Goal: Transaction & Acquisition: Purchase product/service

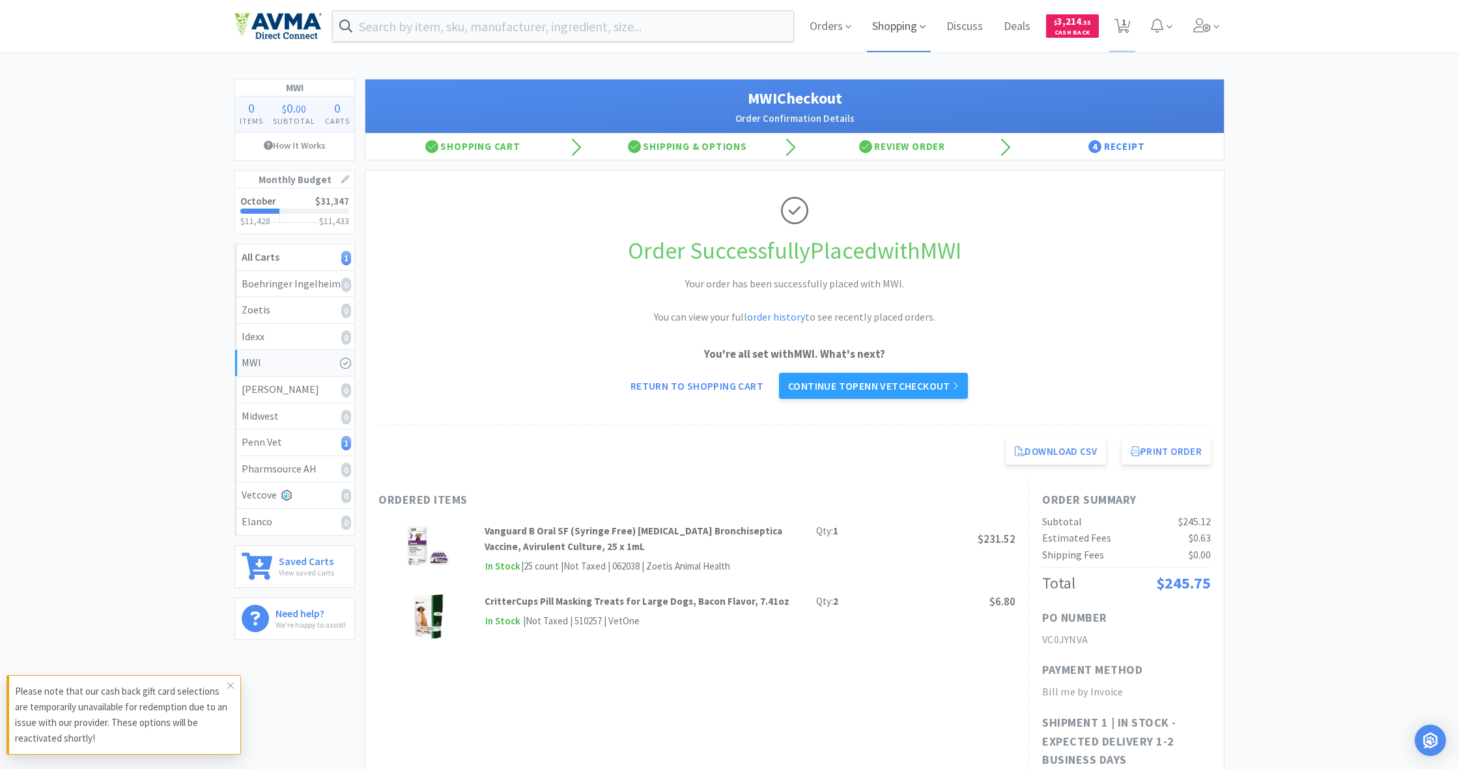
click at [897, 27] on span "Shopping" at bounding box center [899, 26] width 64 height 52
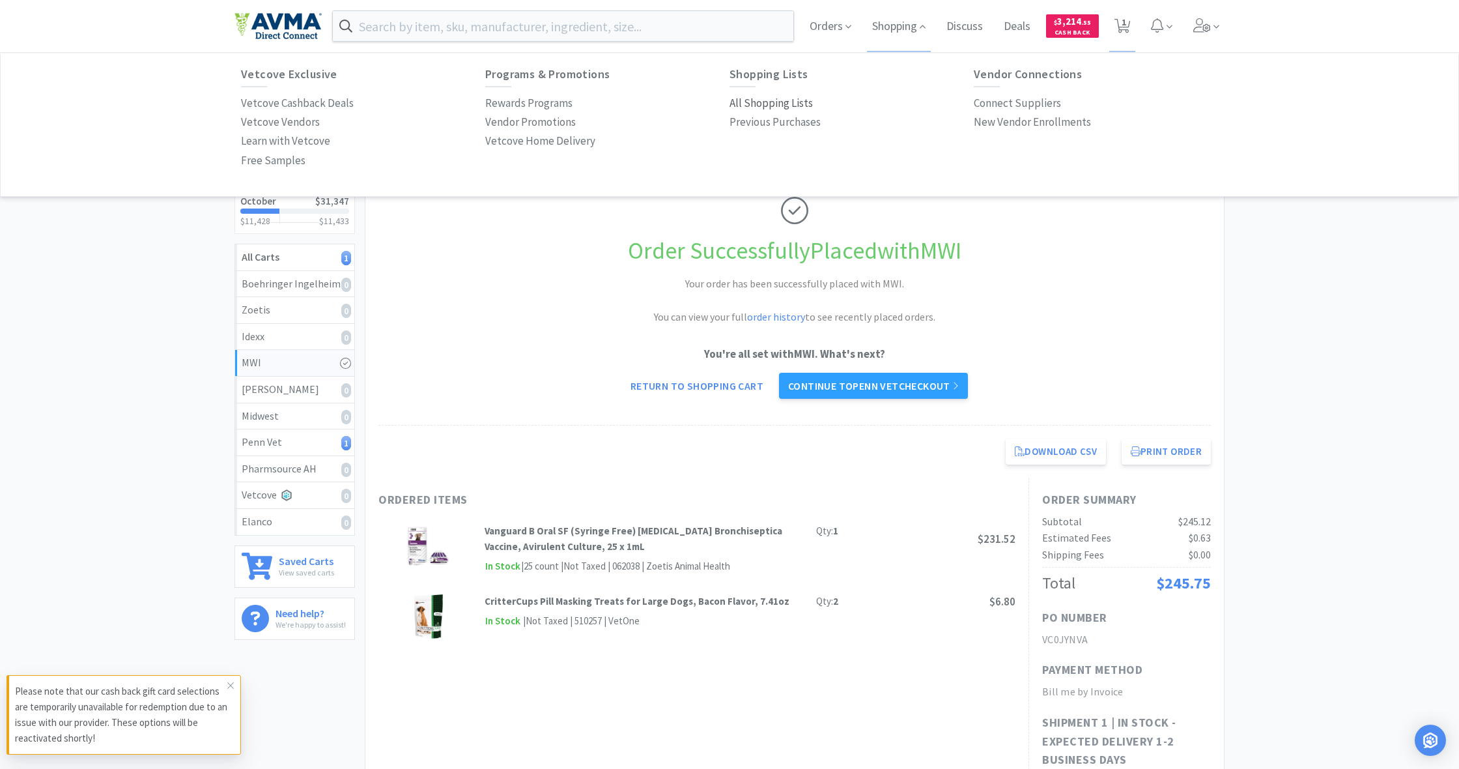
click at [773, 103] on p "All Shopping Lists" at bounding box center [771, 103] width 83 height 18
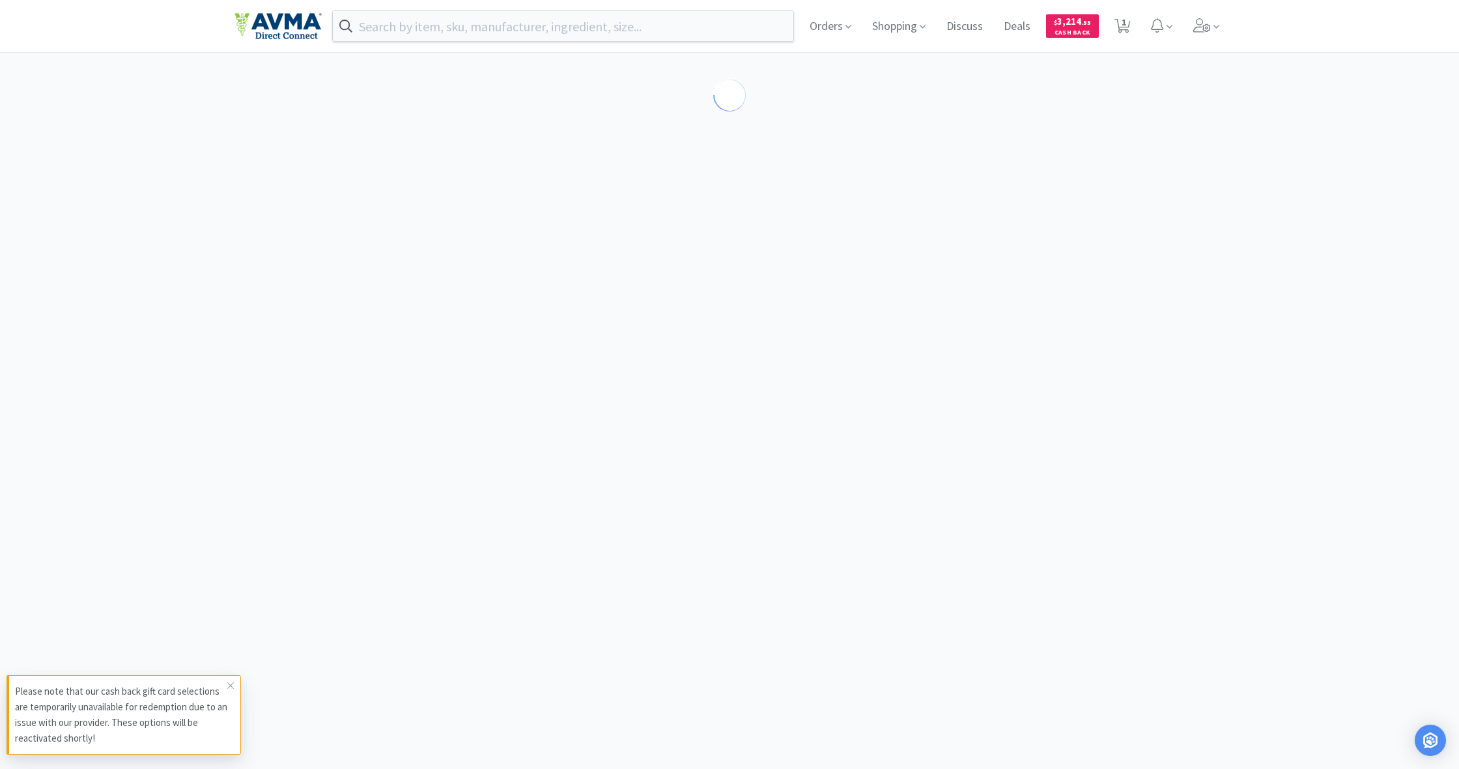
select select "1"
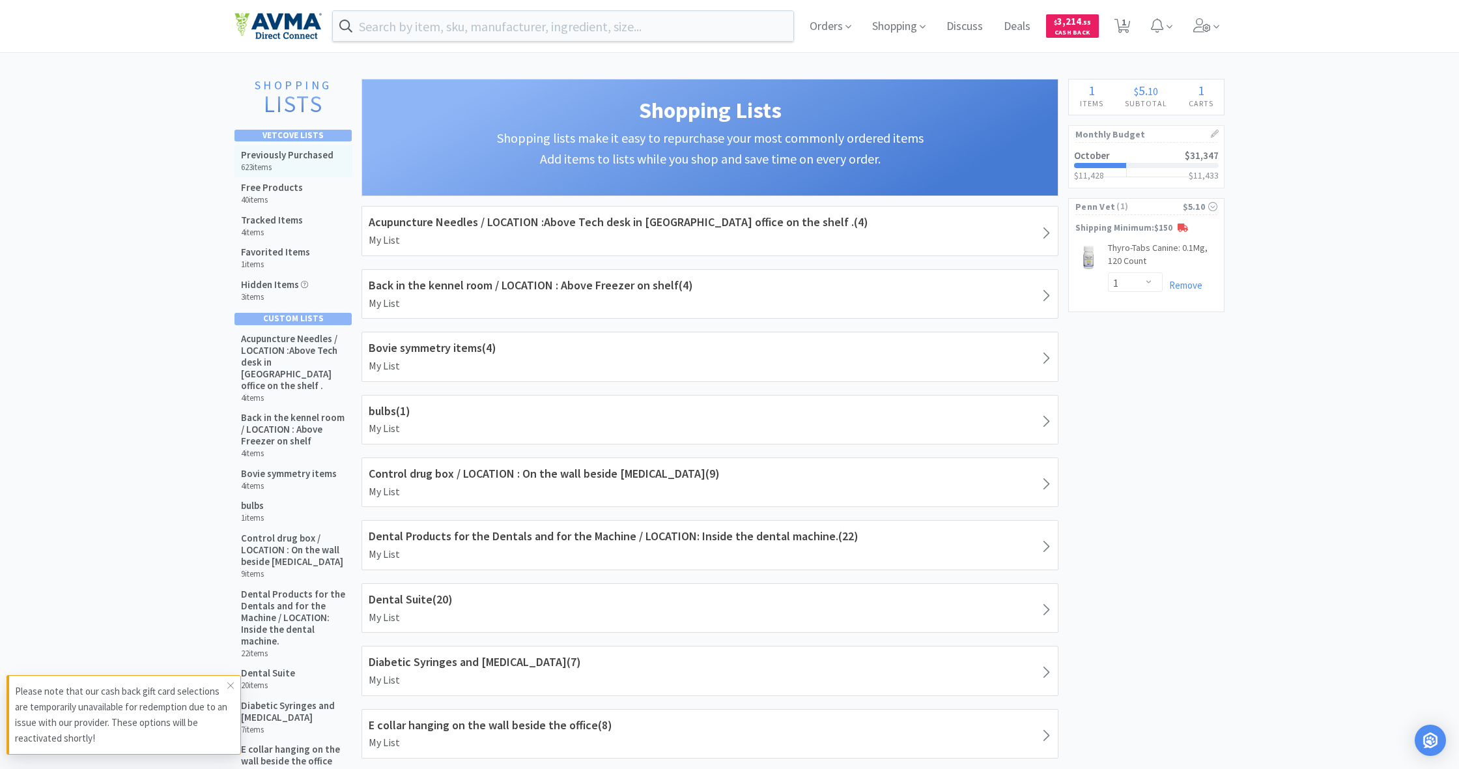
click at [272, 164] on h6 "623 items" at bounding box center [287, 167] width 93 height 10
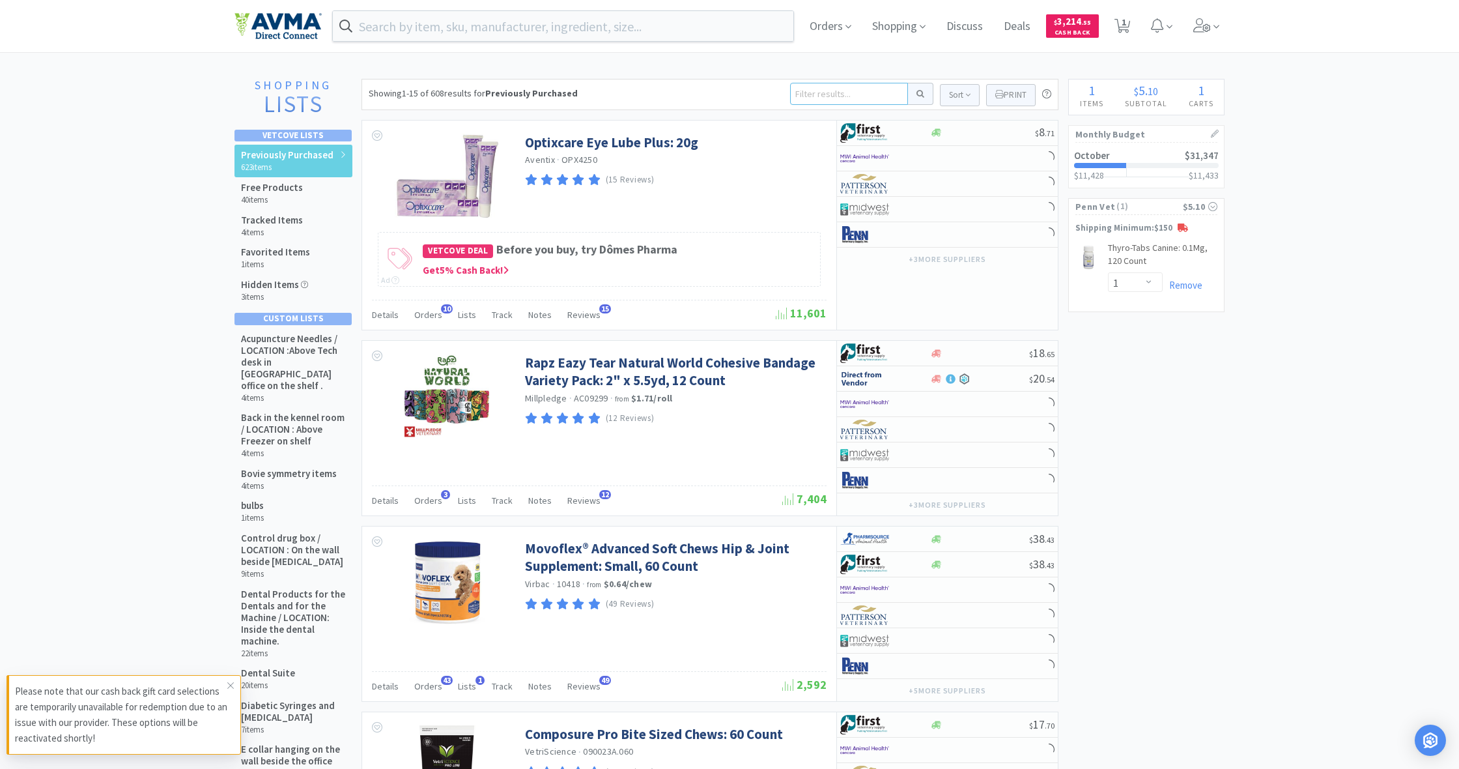
click at [802, 98] on input at bounding box center [849, 94] width 118 height 22
type input "4"
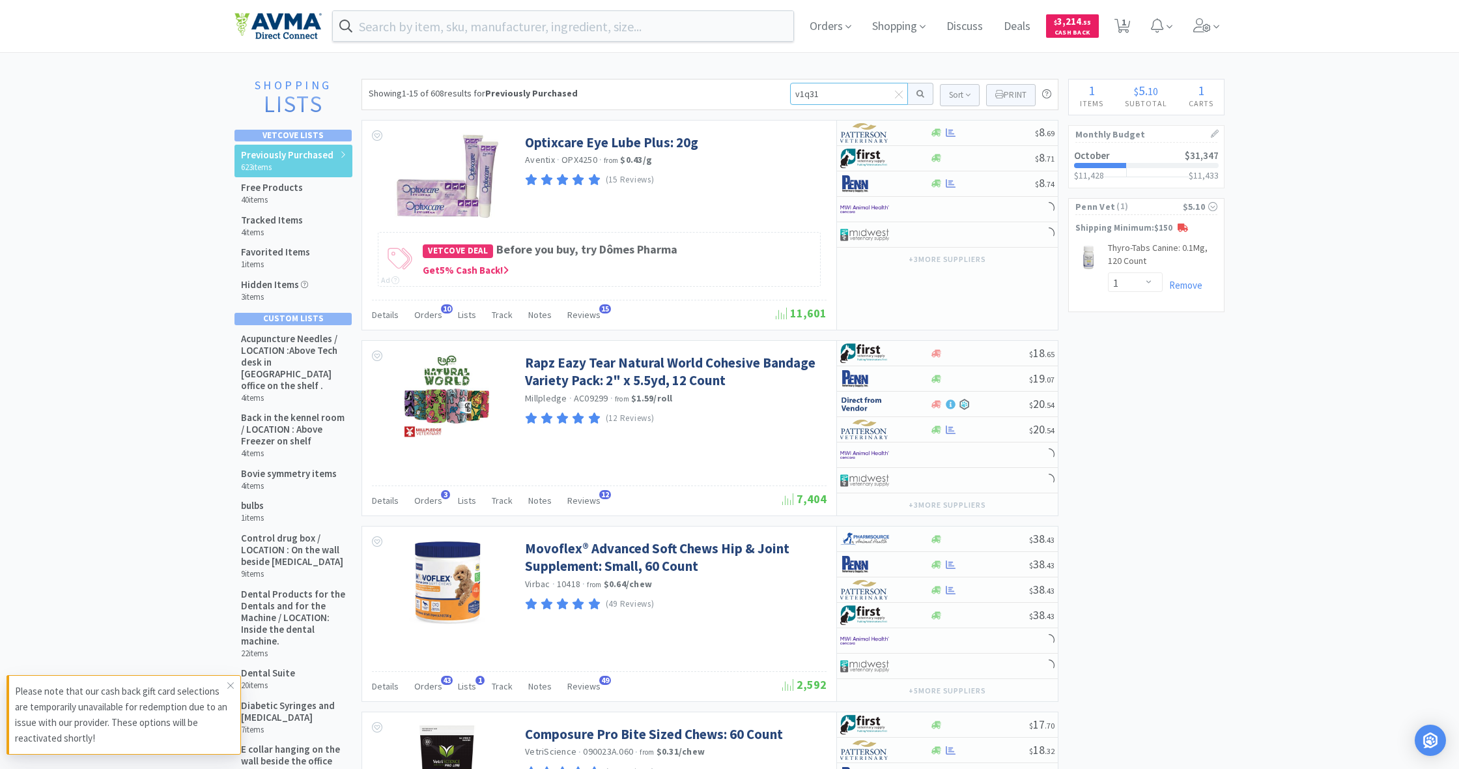
type input "v1q316"
click at [919, 94] on button at bounding box center [920, 94] width 25 height 22
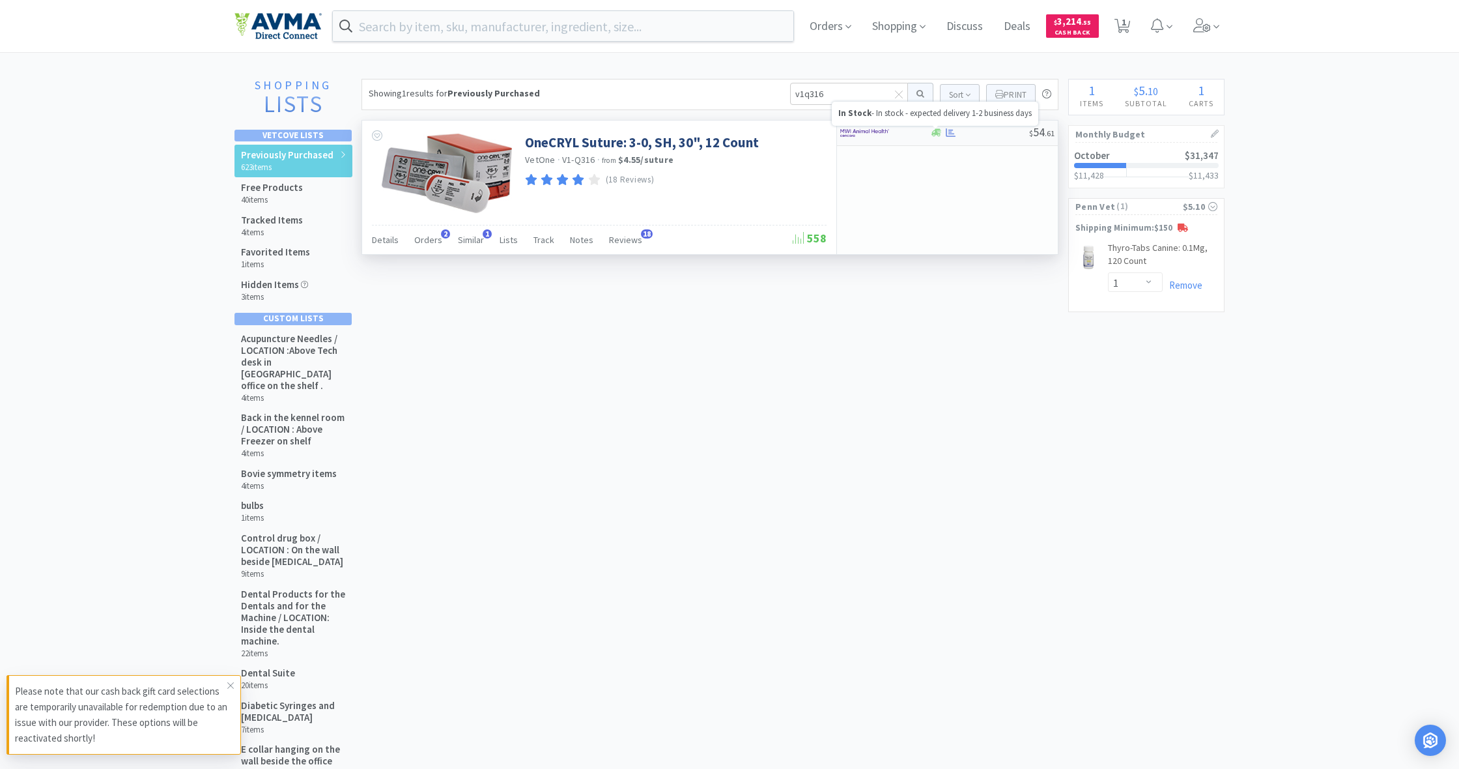
click at [939, 134] on icon at bounding box center [937, 133] width 10 height 8
select select "1"
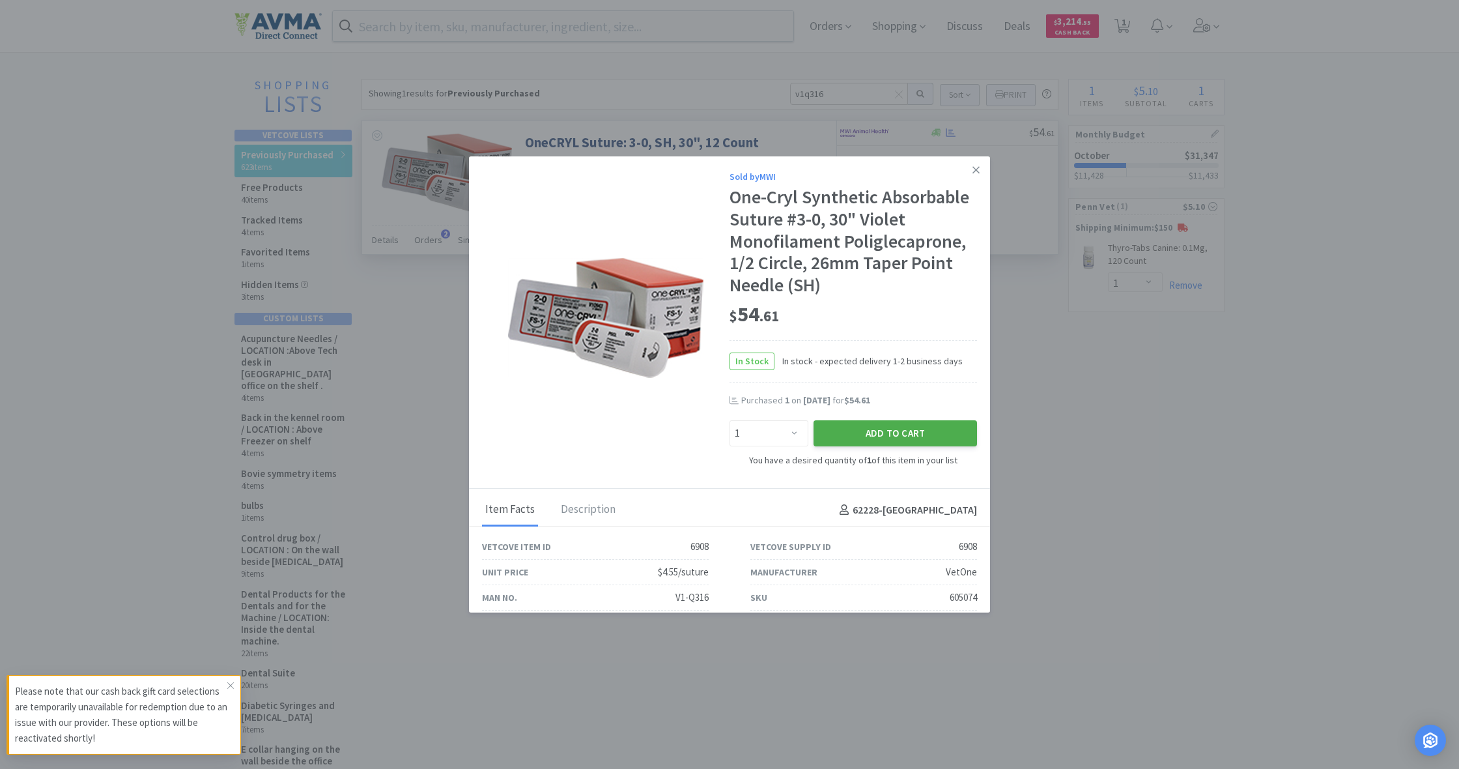
click at [890, 431] on button "Add to Cart" at bounding box center [896, 433] width 164 height 26
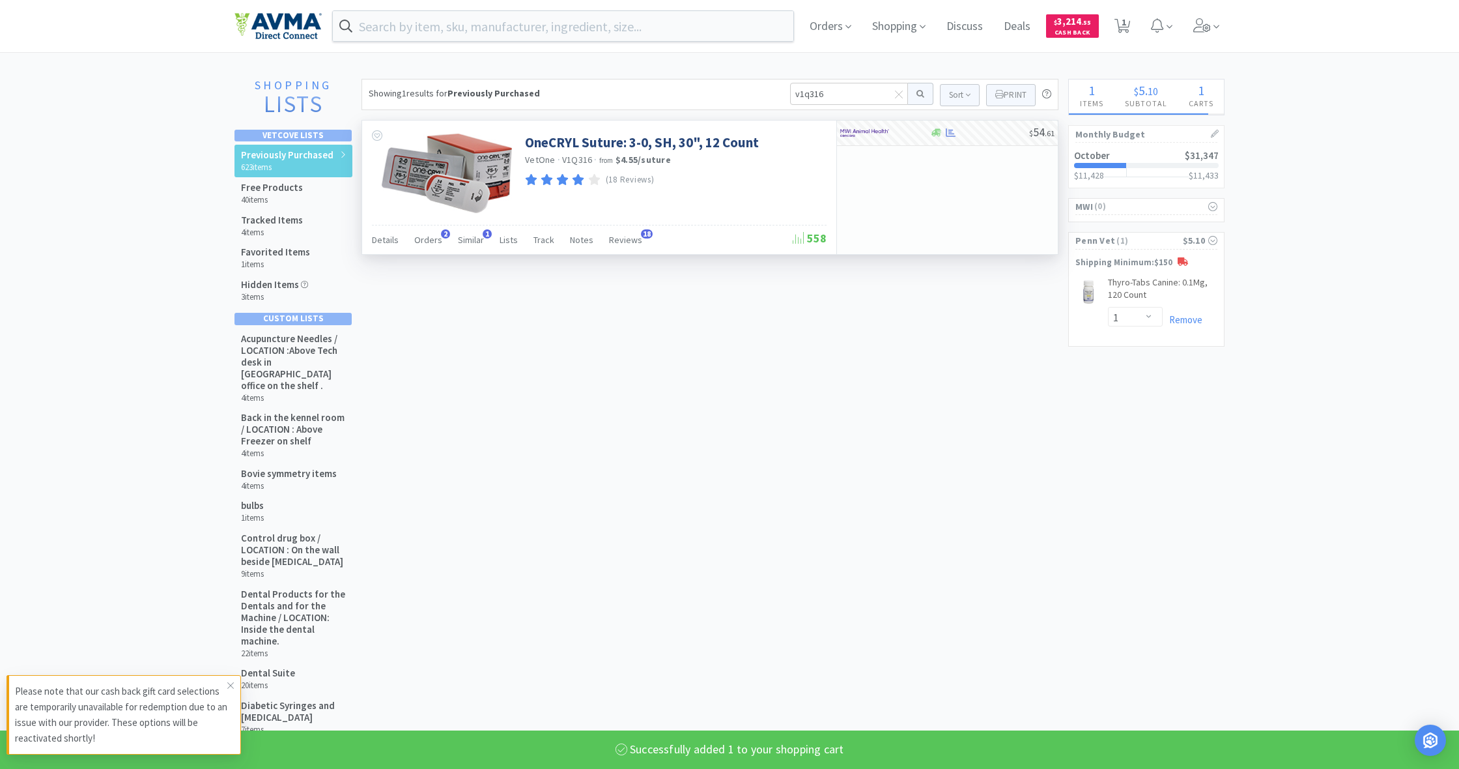
select select "1"
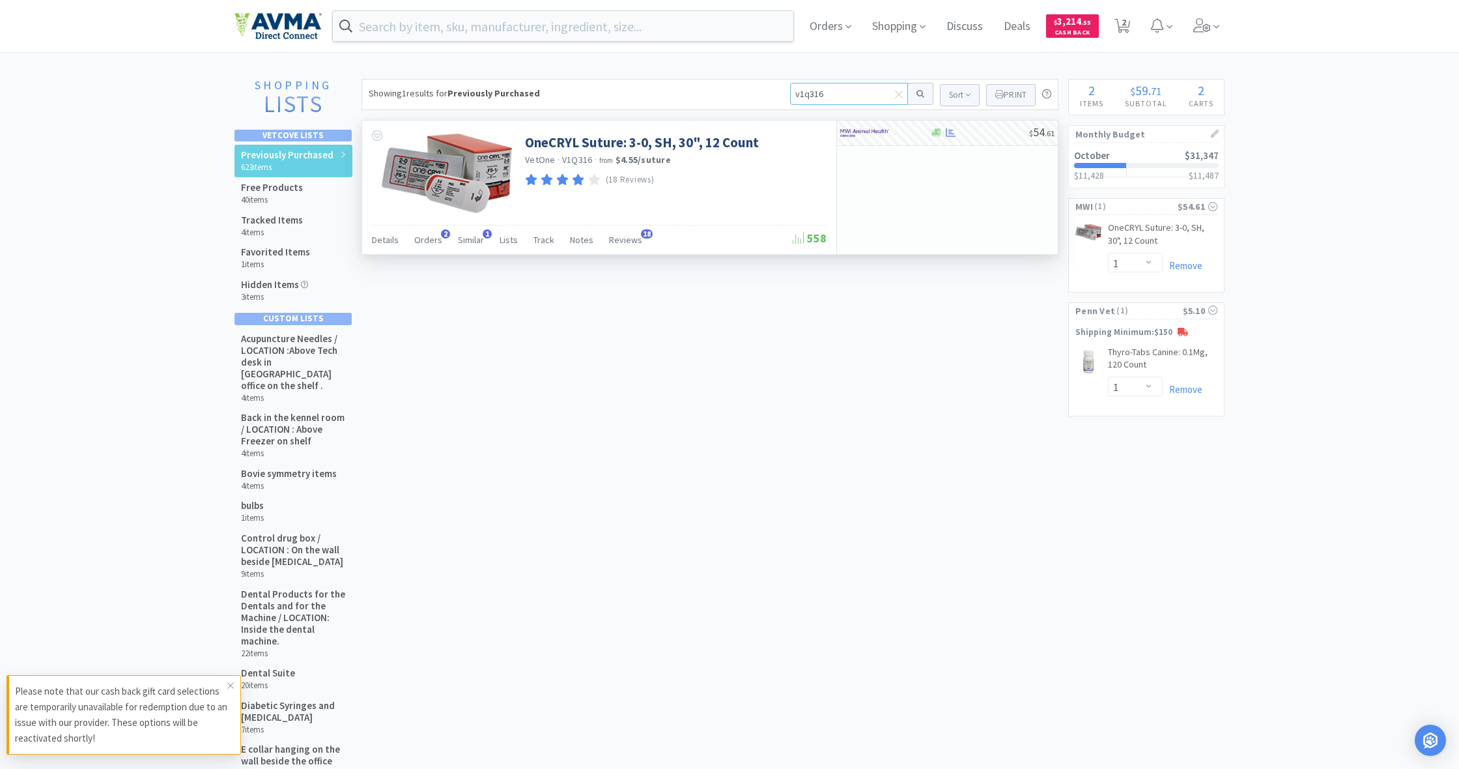
drag, startPoint x: 821, startPoint y: 95, endPoint x: 762, endPoint y: 94, distance: 58.7
click at [762, 94] on div "Showing 1 results for Previously Purchased v1q316 Sort Print Previously Purchas…" at bounding box center [710, 94] width 697 height 31
type input "606073"
click at [919, 94] on button at bounding box center [920, 94] width 25 height 22
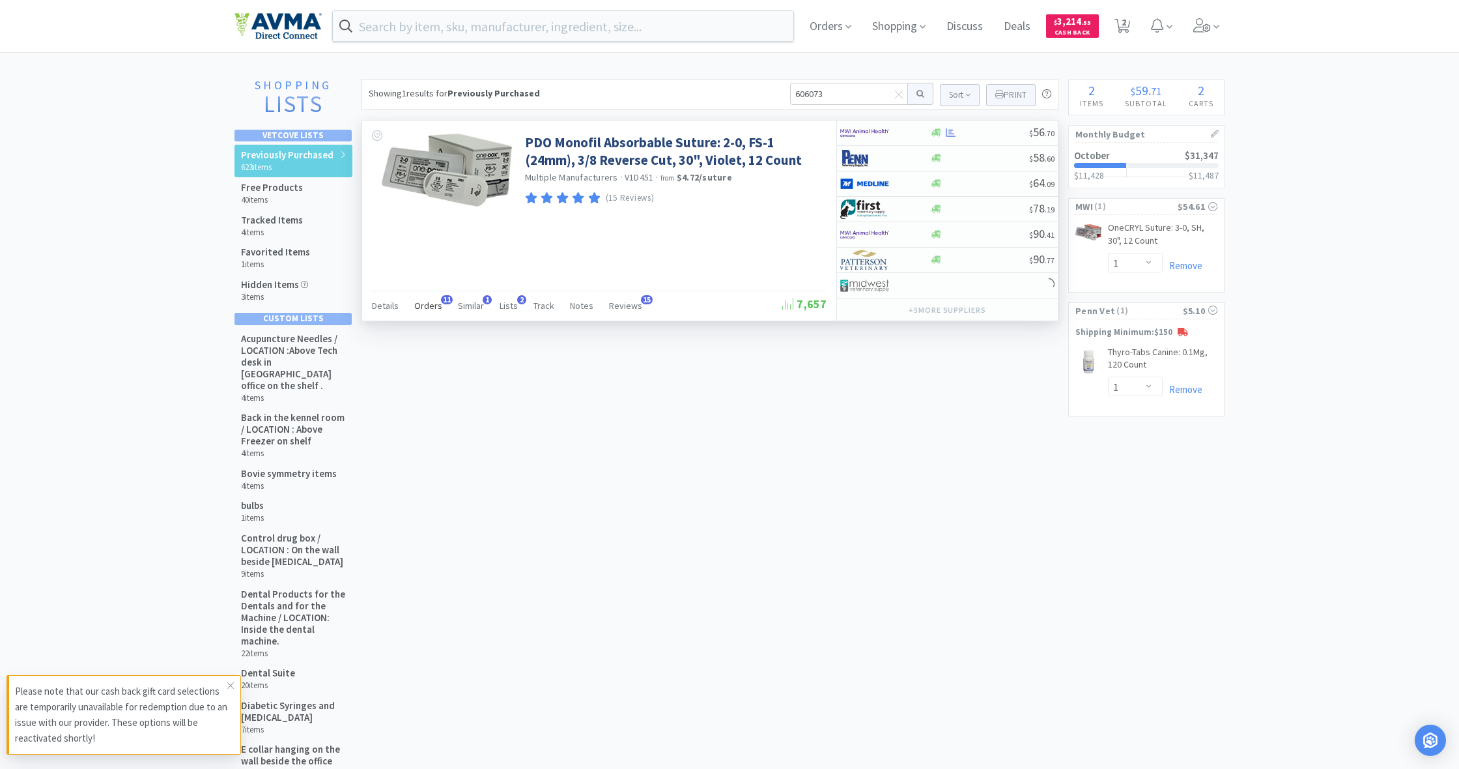
click at [425, 307] on span "Orders" at bounding box center [428, 306] width 28 height 12
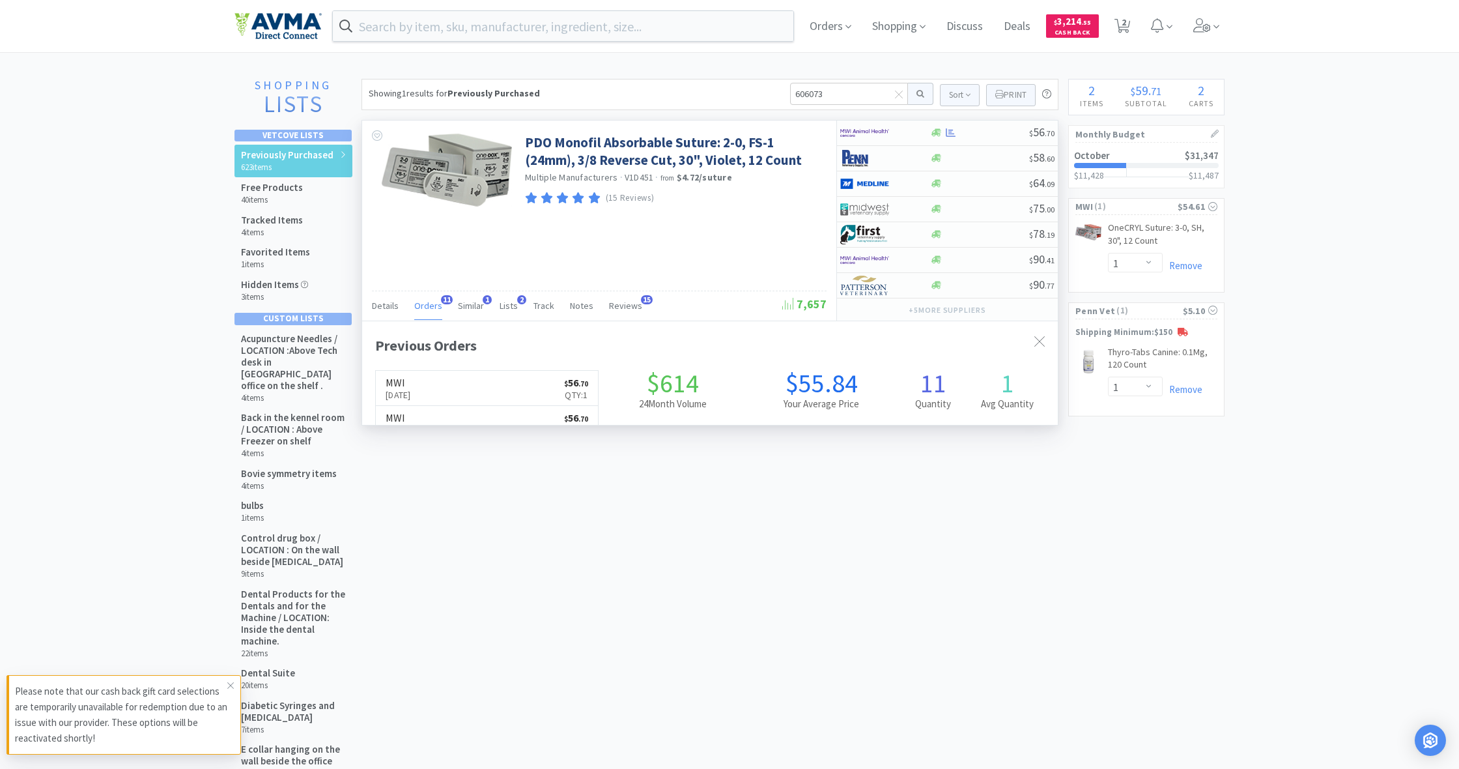
scroll to position [349, 696]
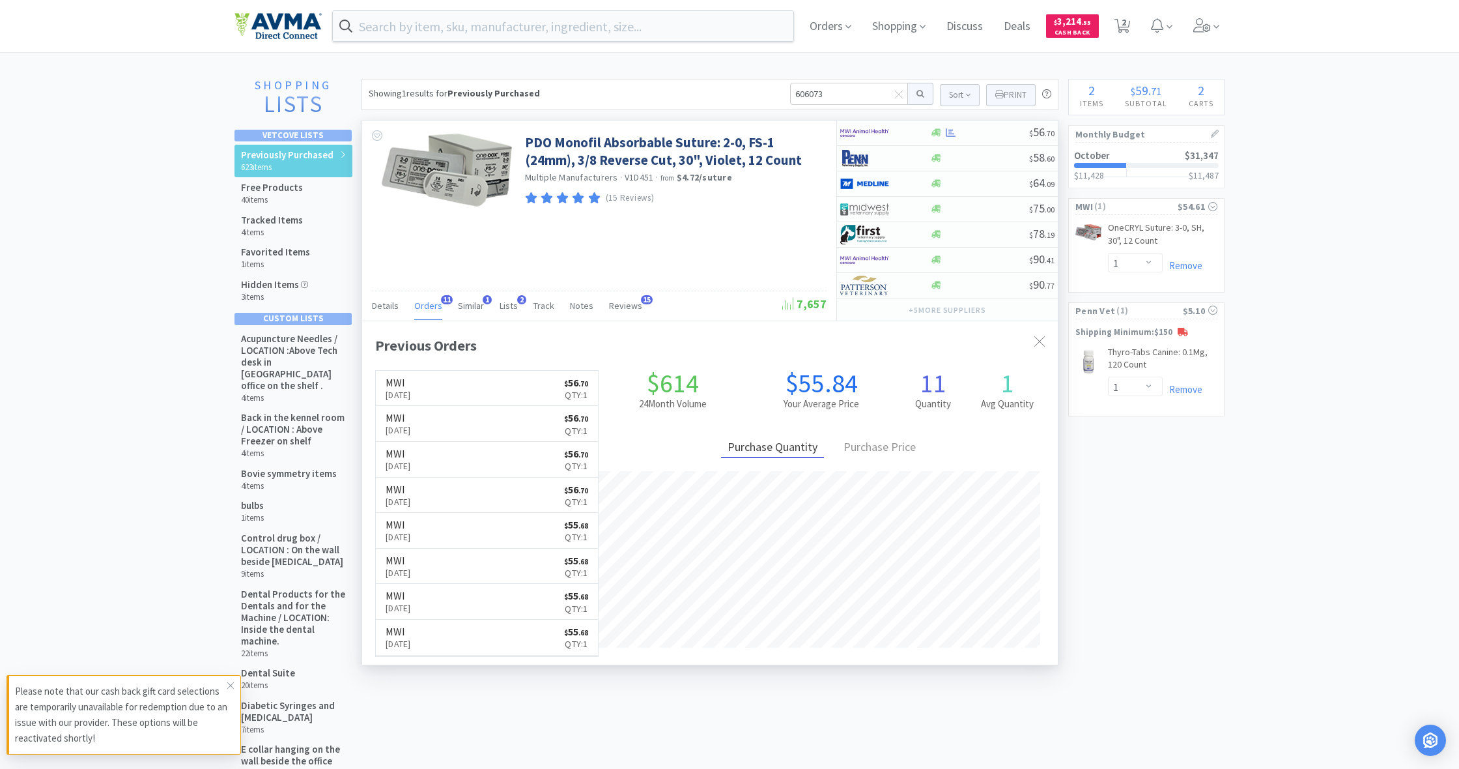
click at [426, 307] on span "Orders" at bounding box center [428, 306] width 28 height 12
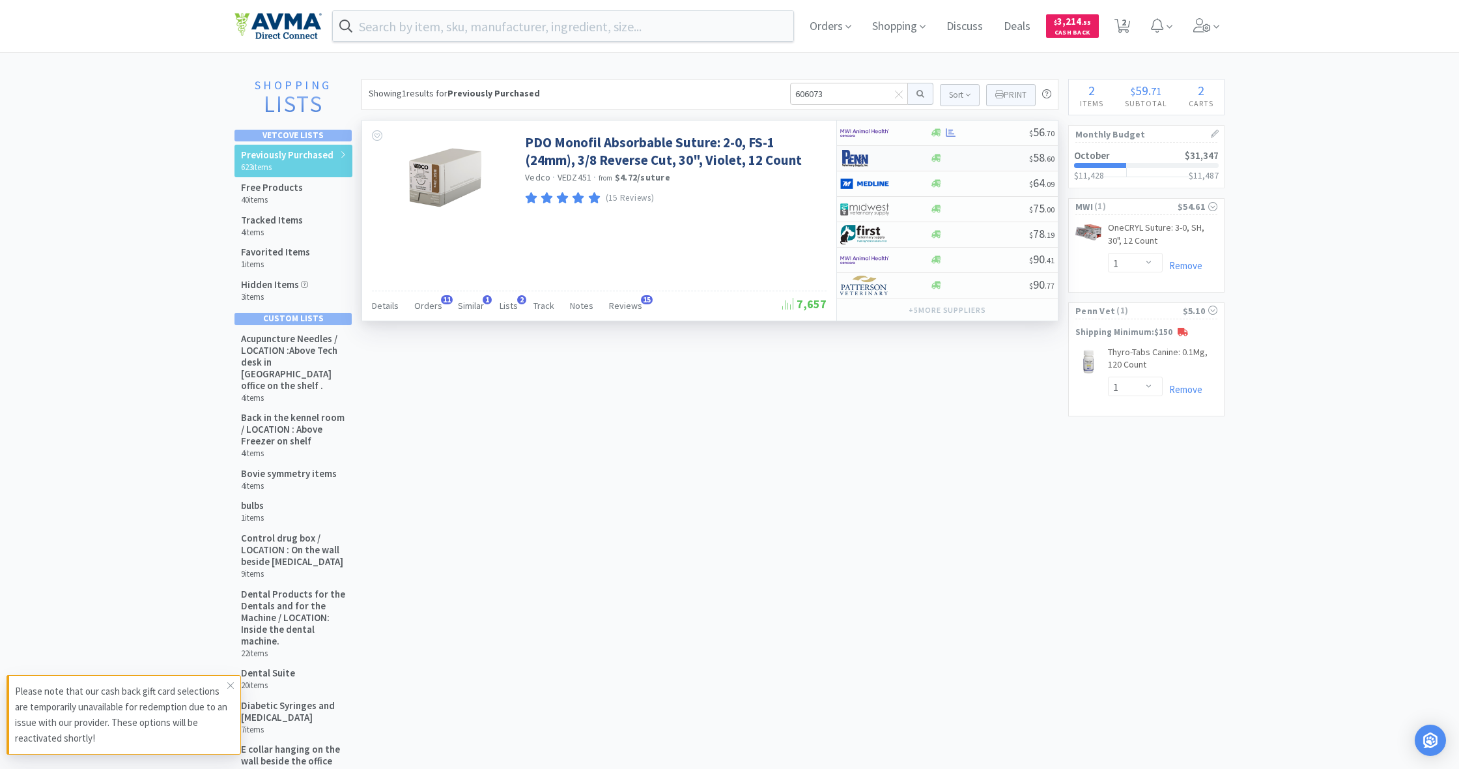
click at [942, 160] on div at bounding box center [936, 158] width 13 height 10
select select "1"
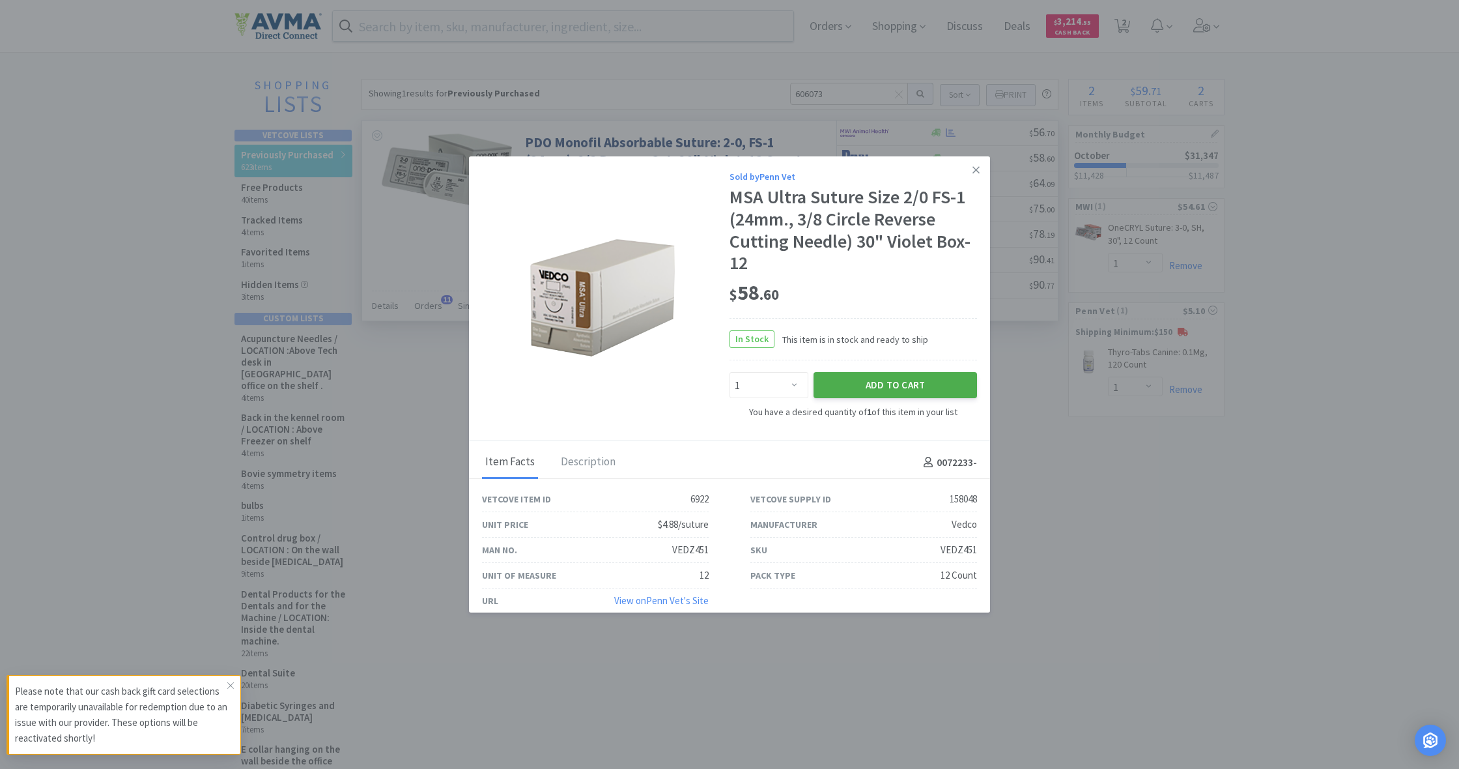
click at [895, 379] on button "Add to Cart" at bounding box center [896, 385] width 164 height 26
select select "1"
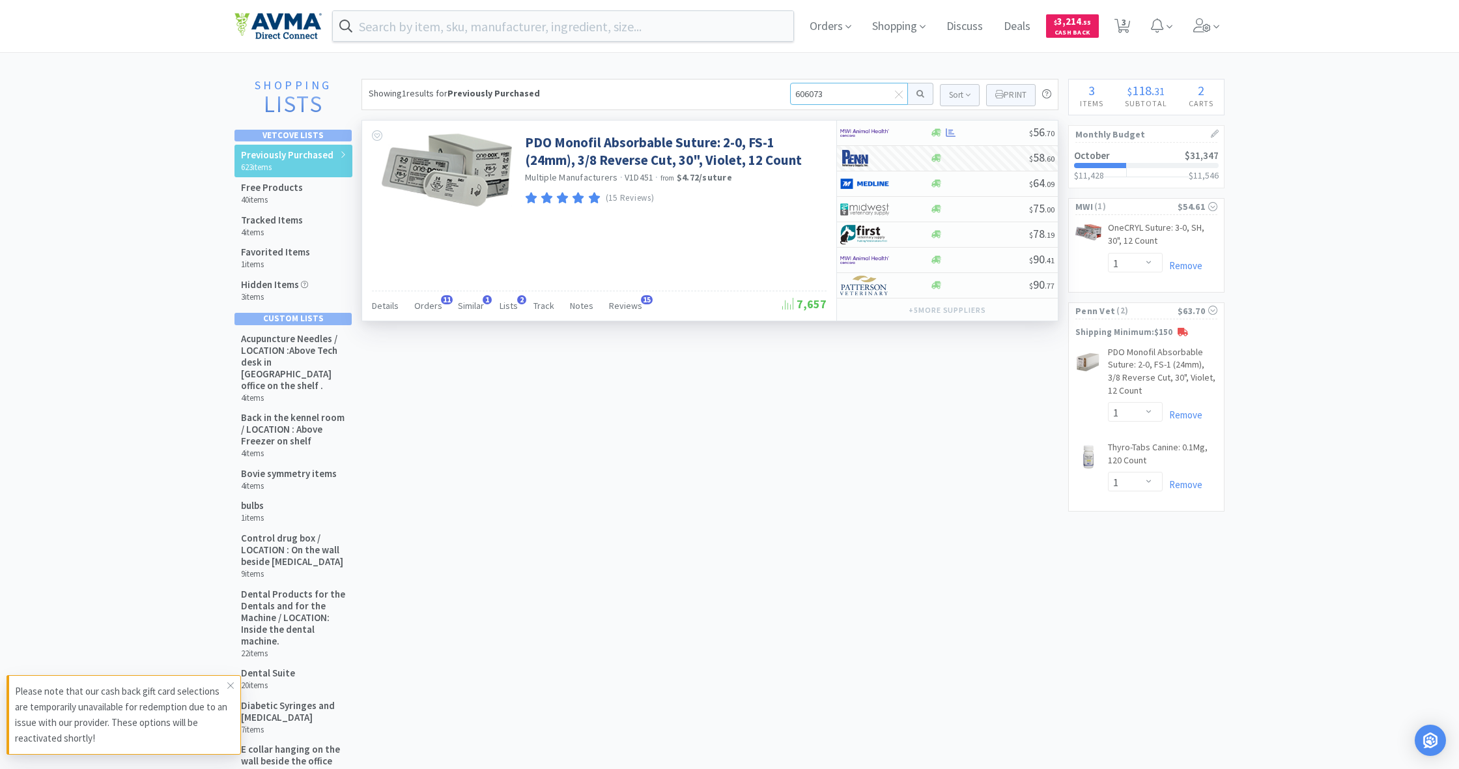
drag, startPoint x: 812, startPoint y: 92, endPoint x: 731, endPoint y: 85, distance: 81.7
click at [731, 85] on div "Showing 1 results for Previously Purchased 606073 Sort Print Previously Purchas…" at bounding box center [710, 94] width 697 height 31
type input "traxodone"
click at [919, 94] on button at bounding box center [920, 94] width 25 height 22
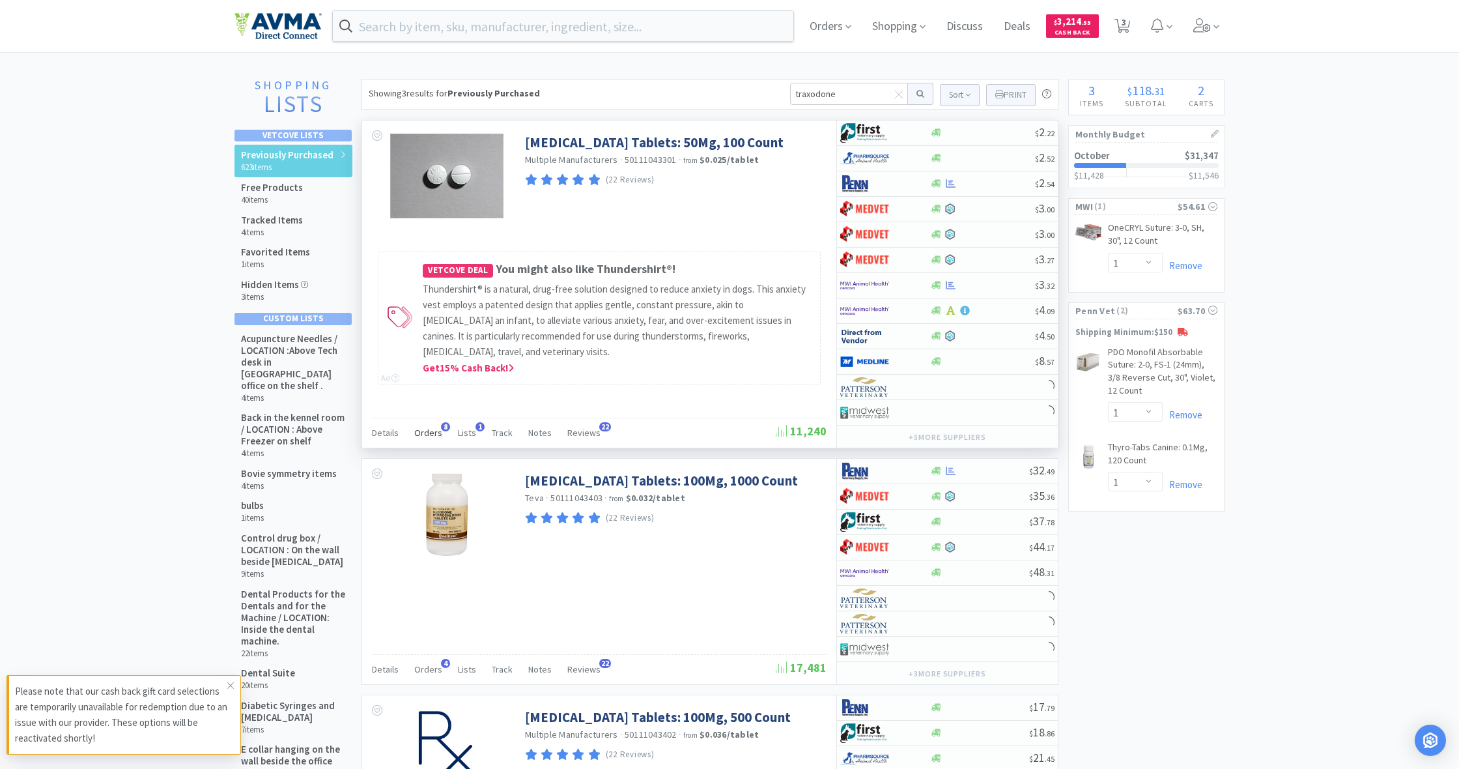
click at [430, 435] on span "Orders" at bounding box center [428, 433] width 28 height 12
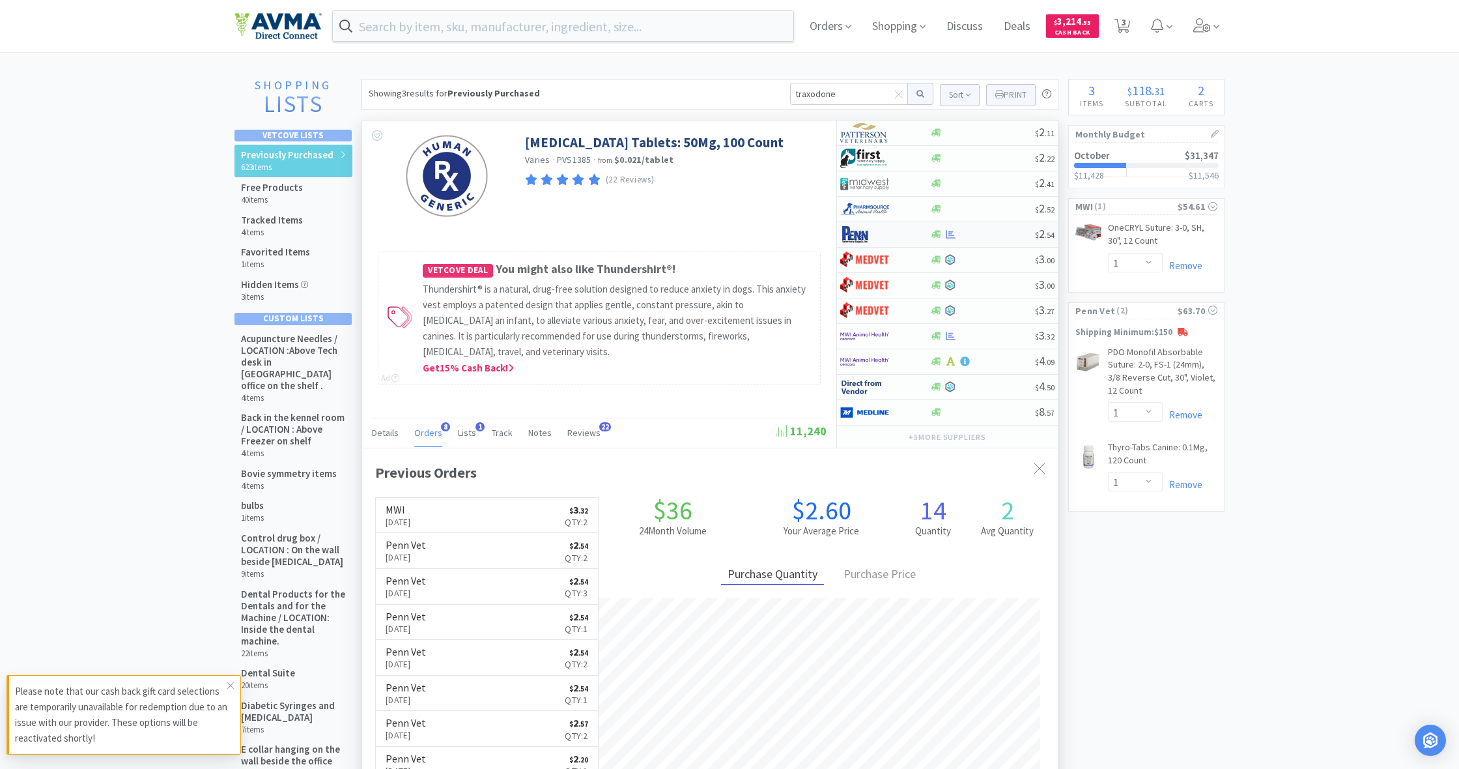
scroll to position [345, 696]
click at [934, 236] on icon at bounding box center [937, 234] width 10 height 10
select select "1"
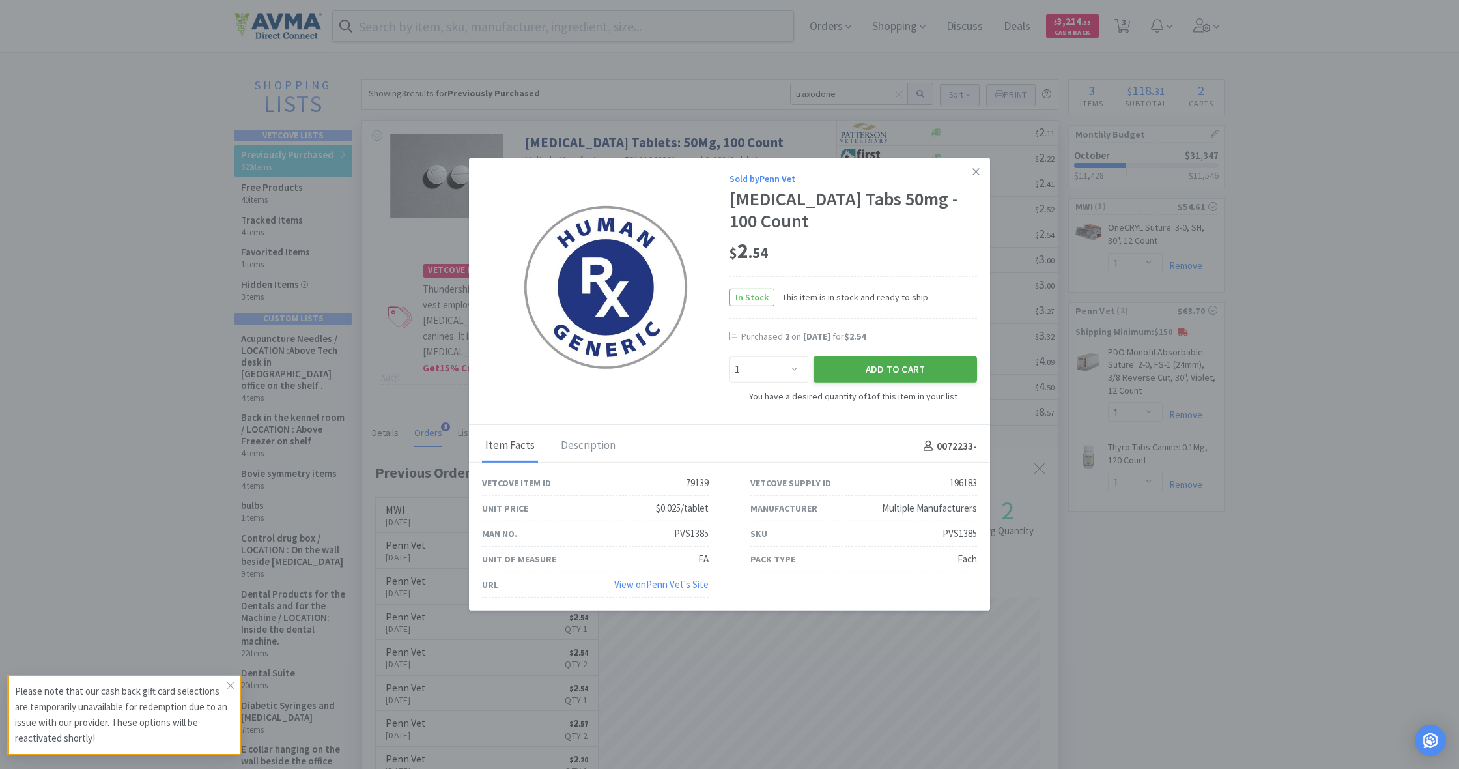
click at [912, 356] on button "Add to Cart" at bounding box center [896, 369] width 164 height 26
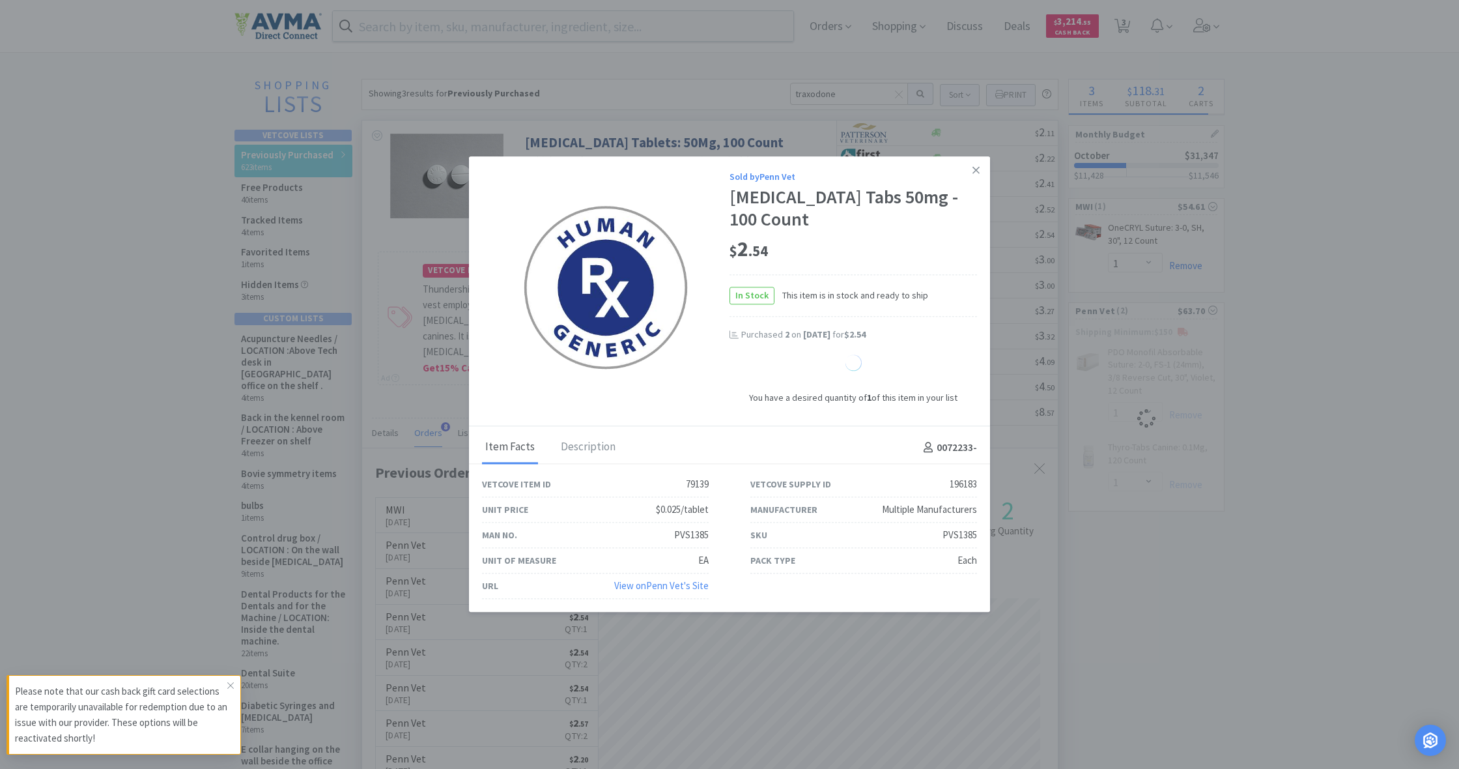
select select "1"
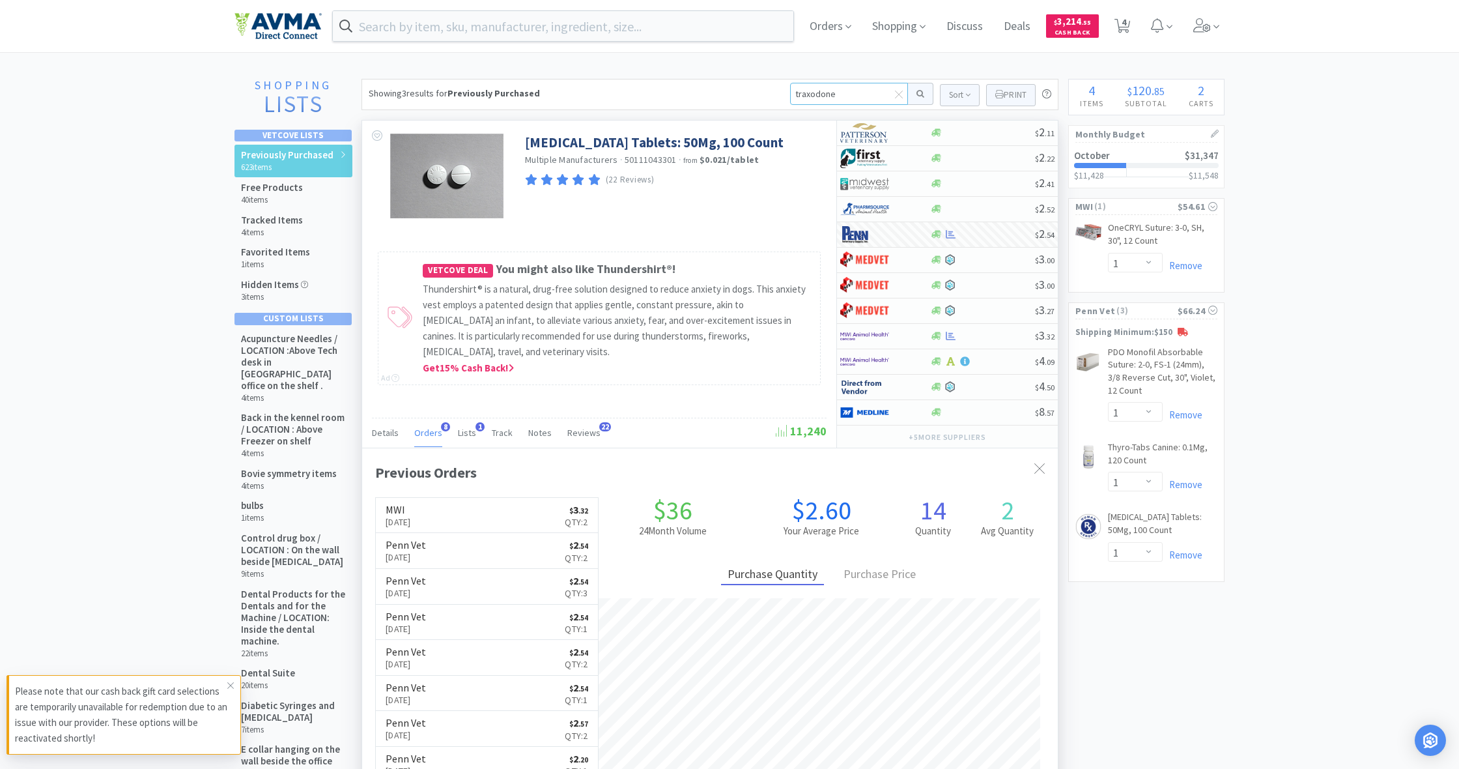
drag, startPoint x: 794, startPoint y: 95, endPoint x: 852, endPoint y: 98, distance: 58.7
click at [852, 98] on input "traxodone" at bounding box center [849, 94] width 118 height 22
type input "v1q942"
click at [919, 94] on button at bounding box center [920, 94] width 25 height 22
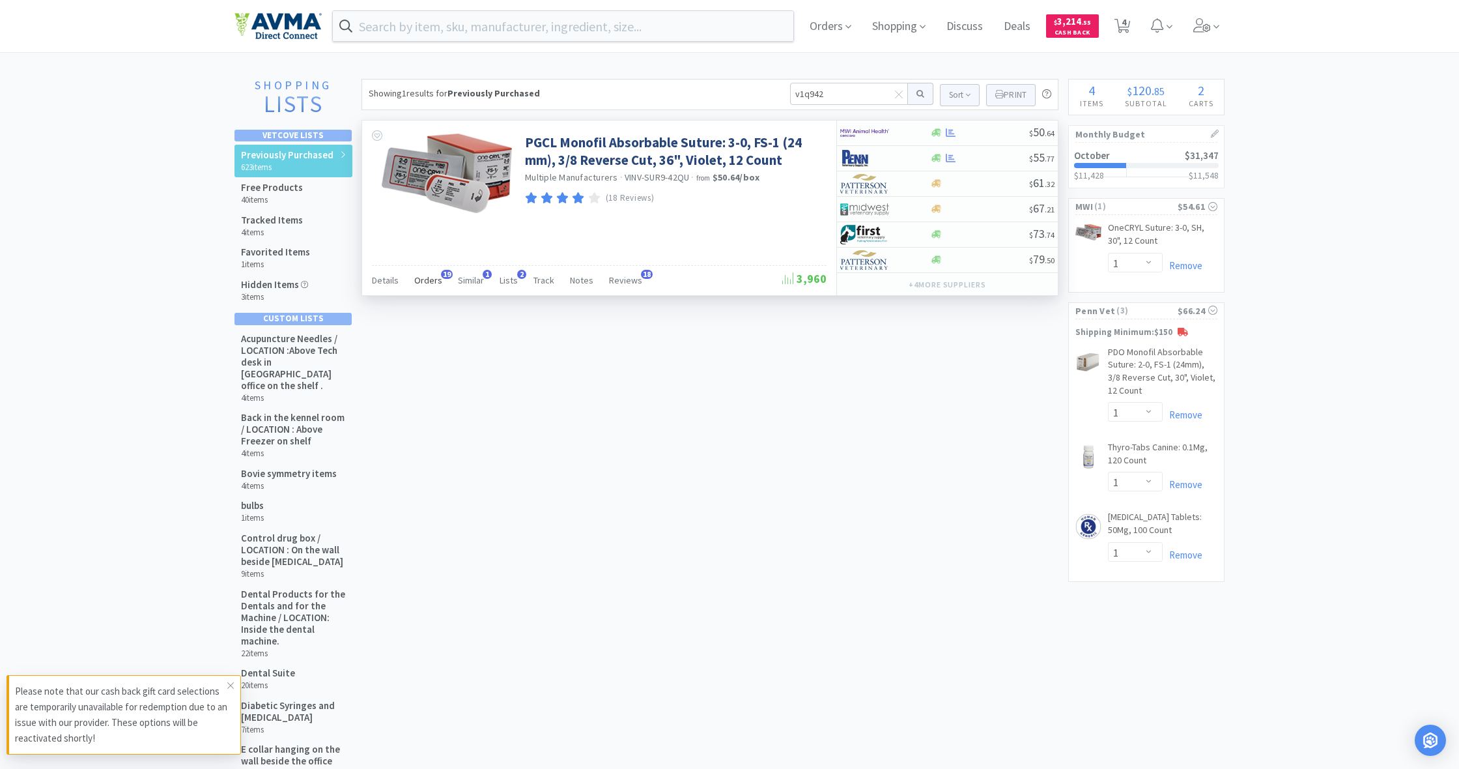
click at [421, 279] on span "Orders" at bounding box center [428, 280] width 28 height 12
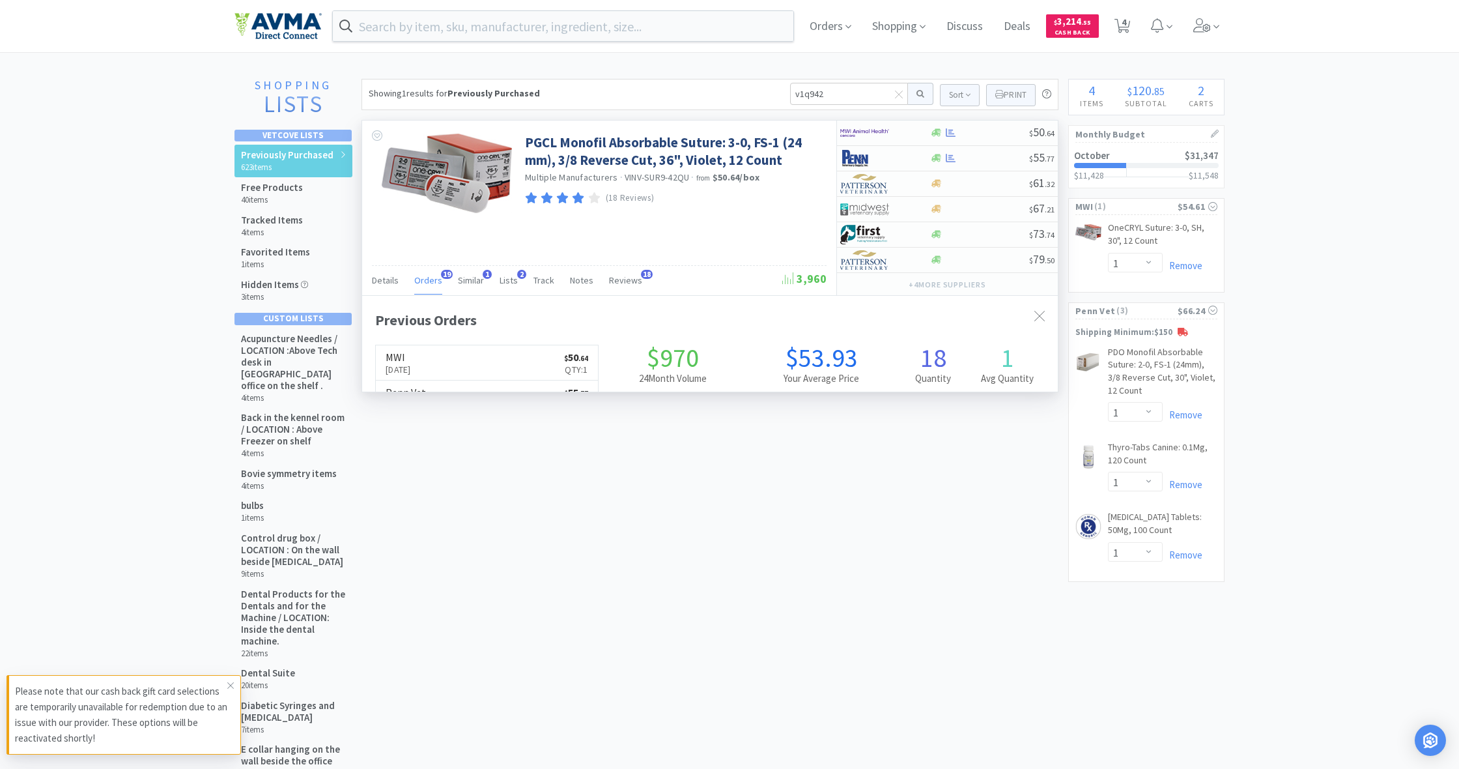
scroll to position [349, 696]
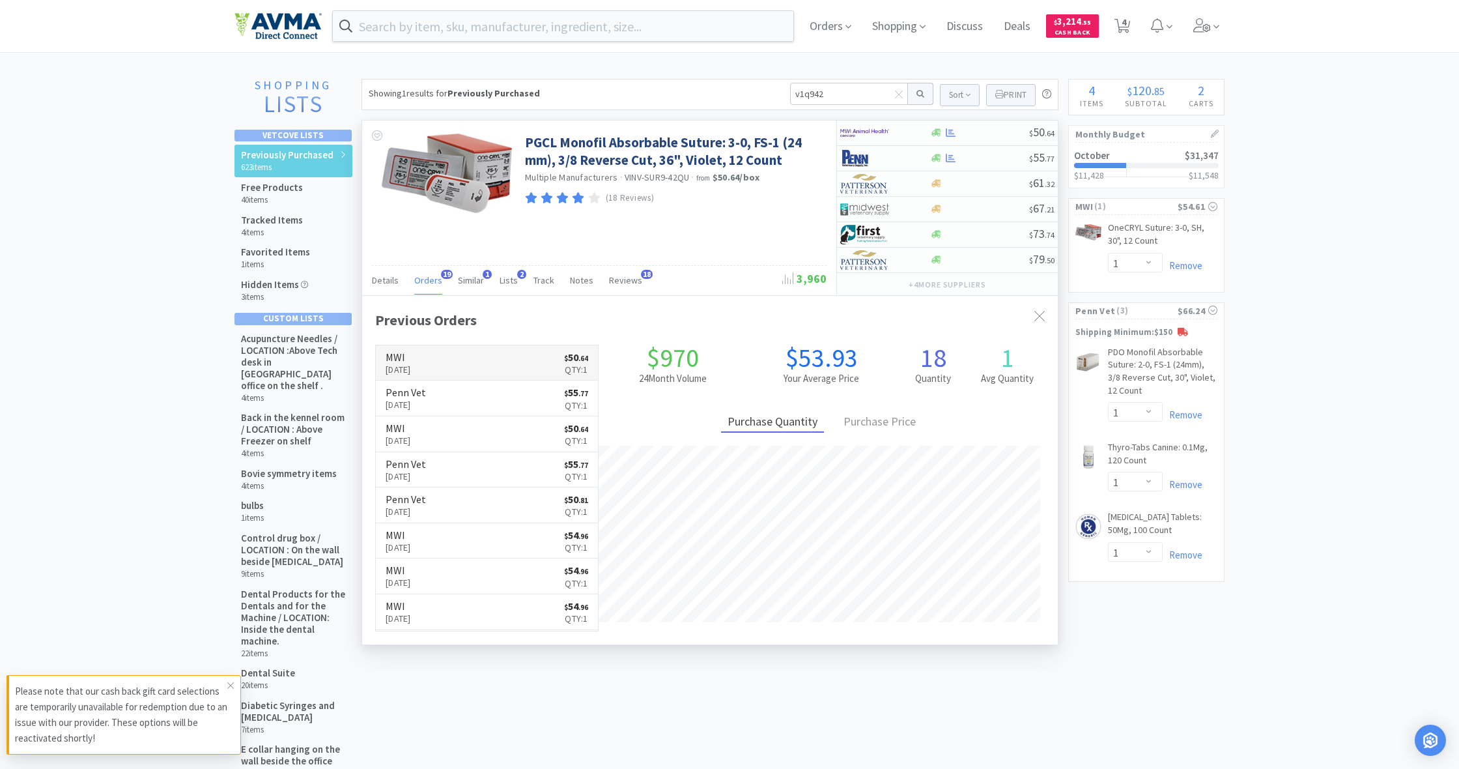
click at [466, 364] on link "MWI [DATE] $ 50 . 64 Qty: 1" at bounding box center [487, 363] width 222 height 36
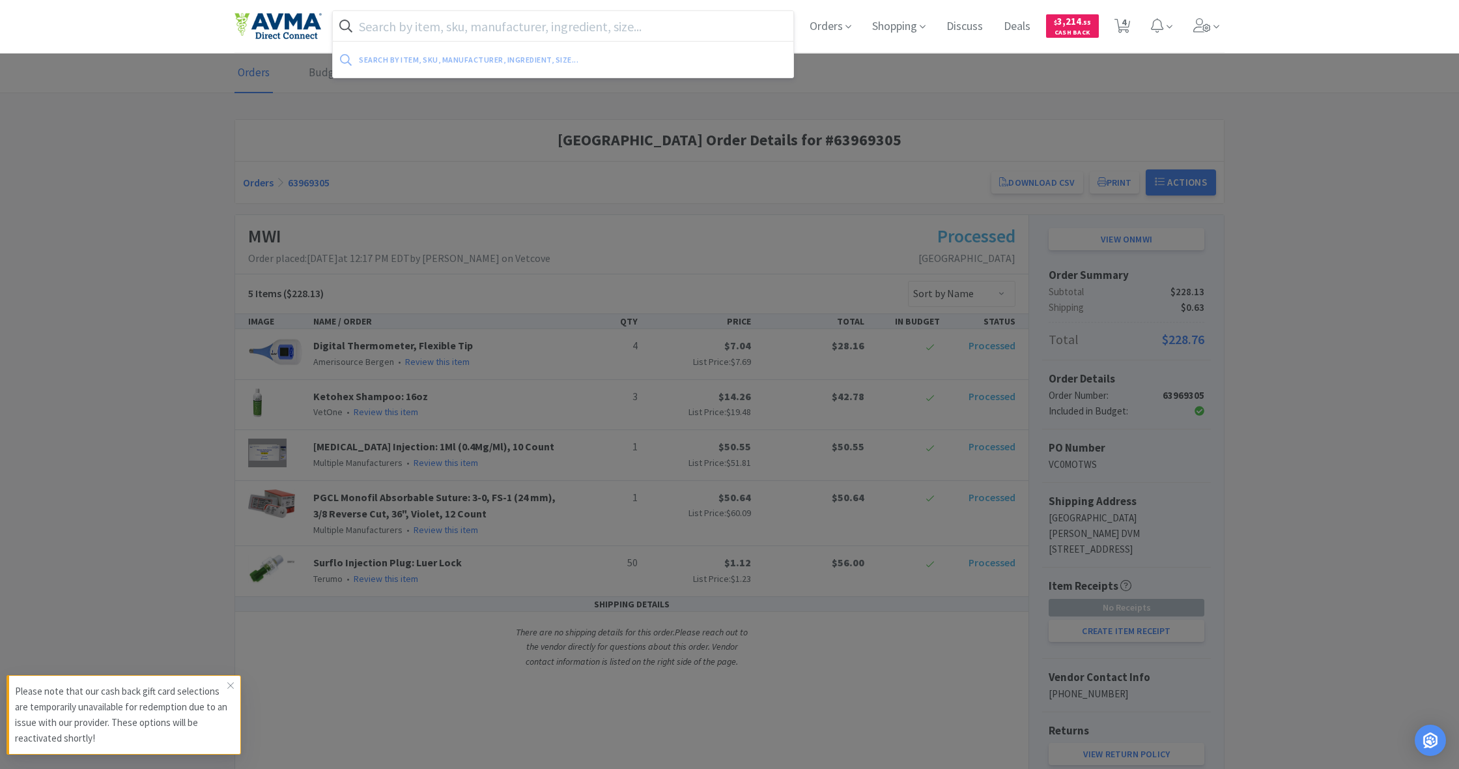
click at [459, 25] on input "text" at bounding box center [563, 26] width 461 height 30
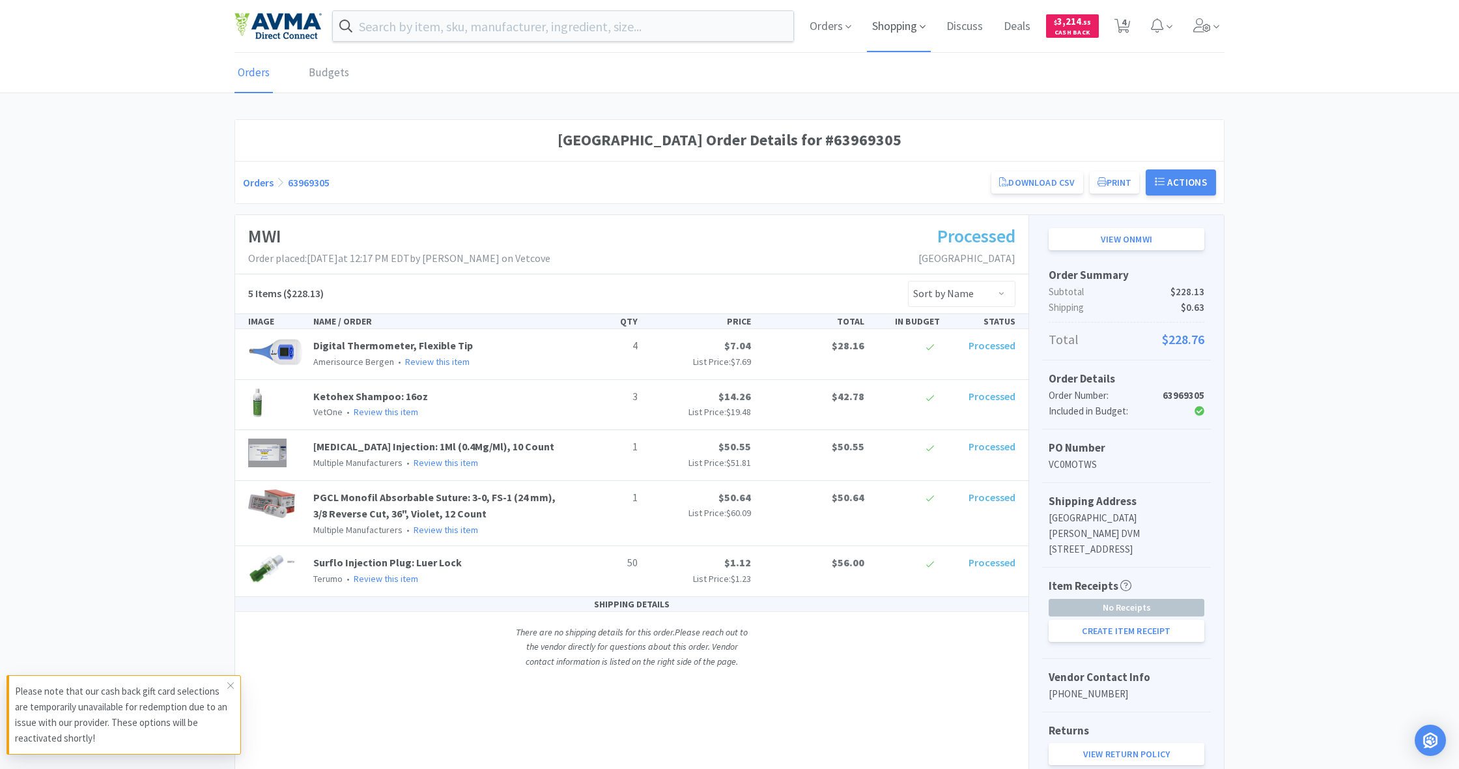
click at [895, 30] on span "Shopping" at bounding box center [899, 26] width 64 height 52
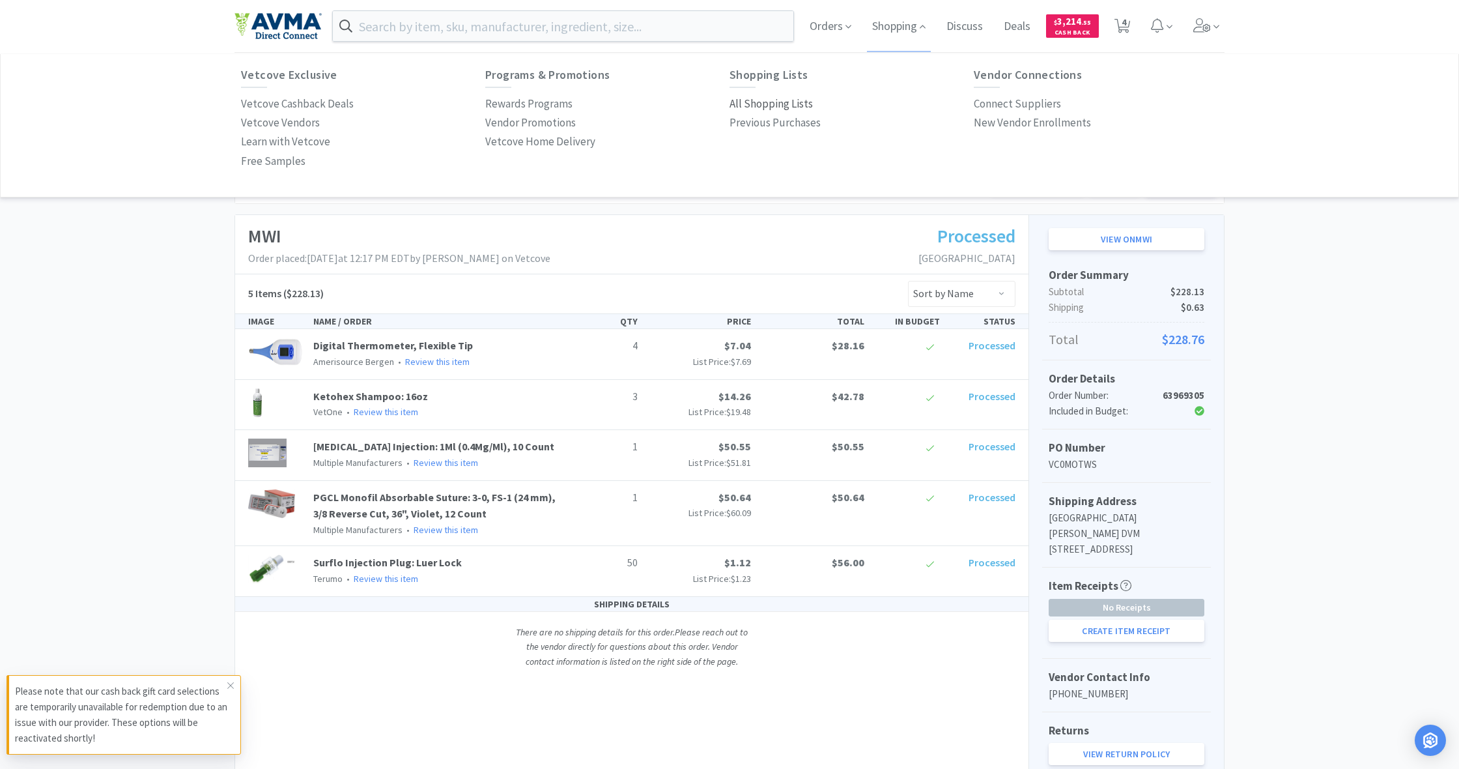
click at [769, 104] on p "All Shopping Lists" at bounding box center [771, 104] width 83 height 18
select select "1"
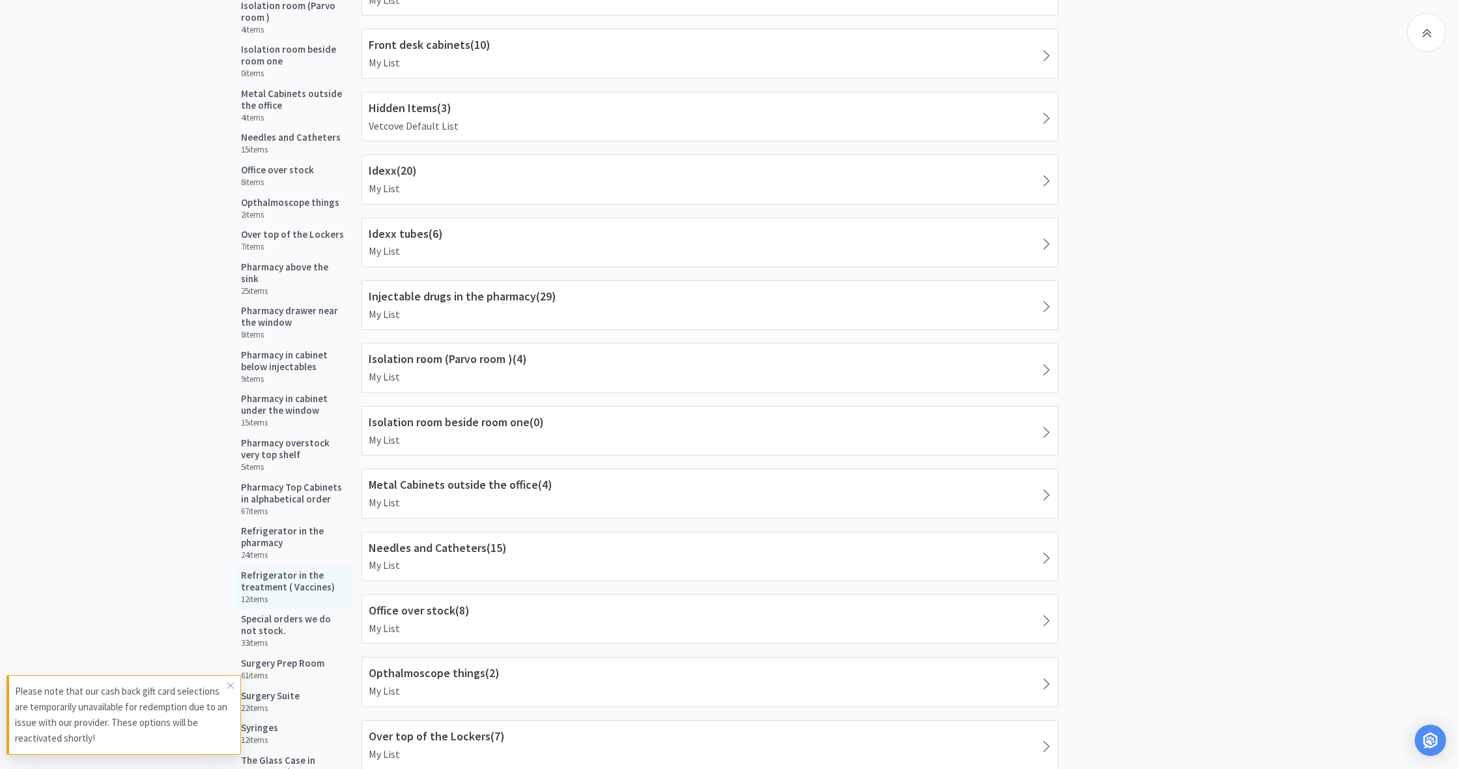
scroll to position [992, 0]
click at [289, 573] on h5 "Refrigerator in the treatment ( Vaccines)" at bounding box center [293, 582] width 105 height 23
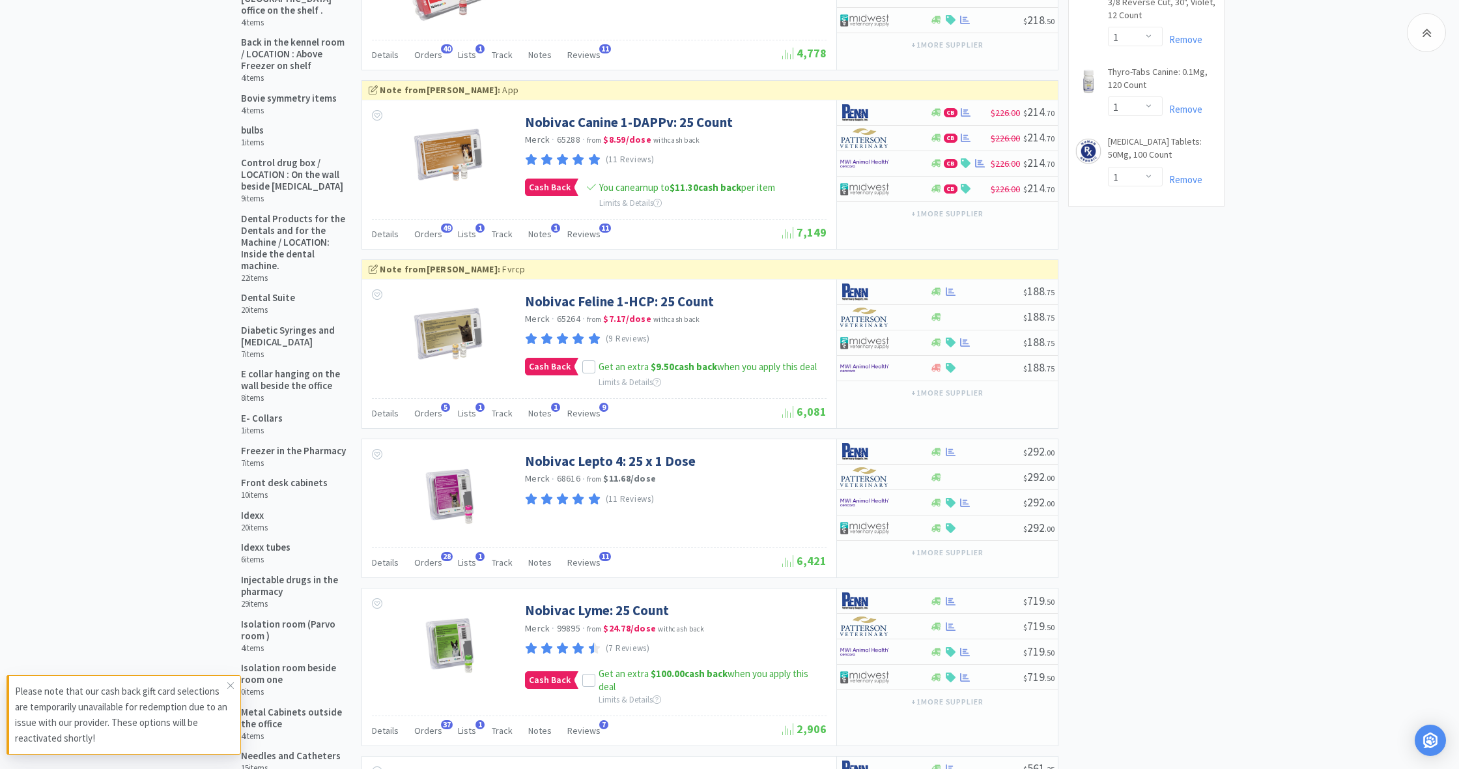
scroll to position [377, 0]
click at [591, 365] on icon at bounding box center [588, 366] width 9 height 9
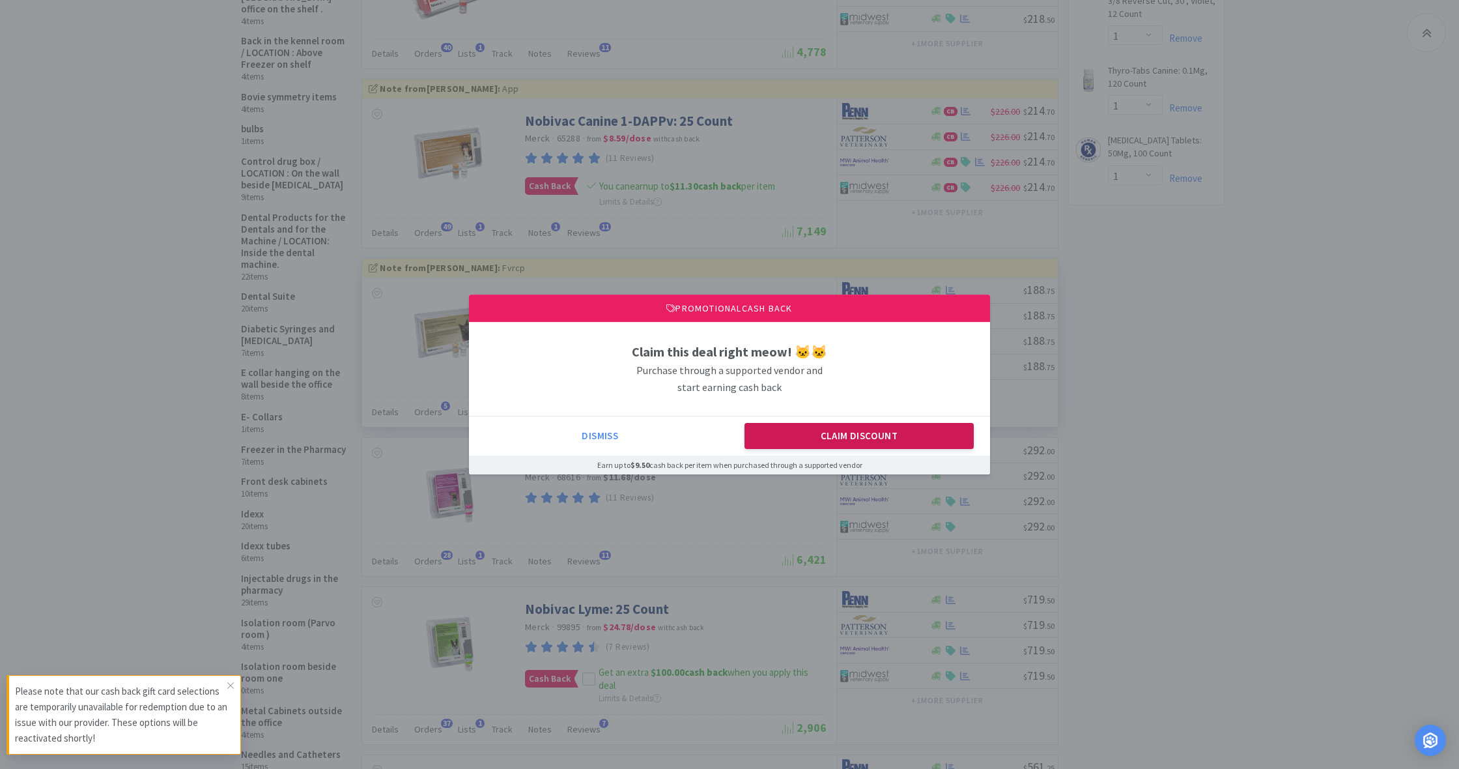
click at [810, 440] on button "Claim Discount" at bounding box center [860, 436] width 230 height 26
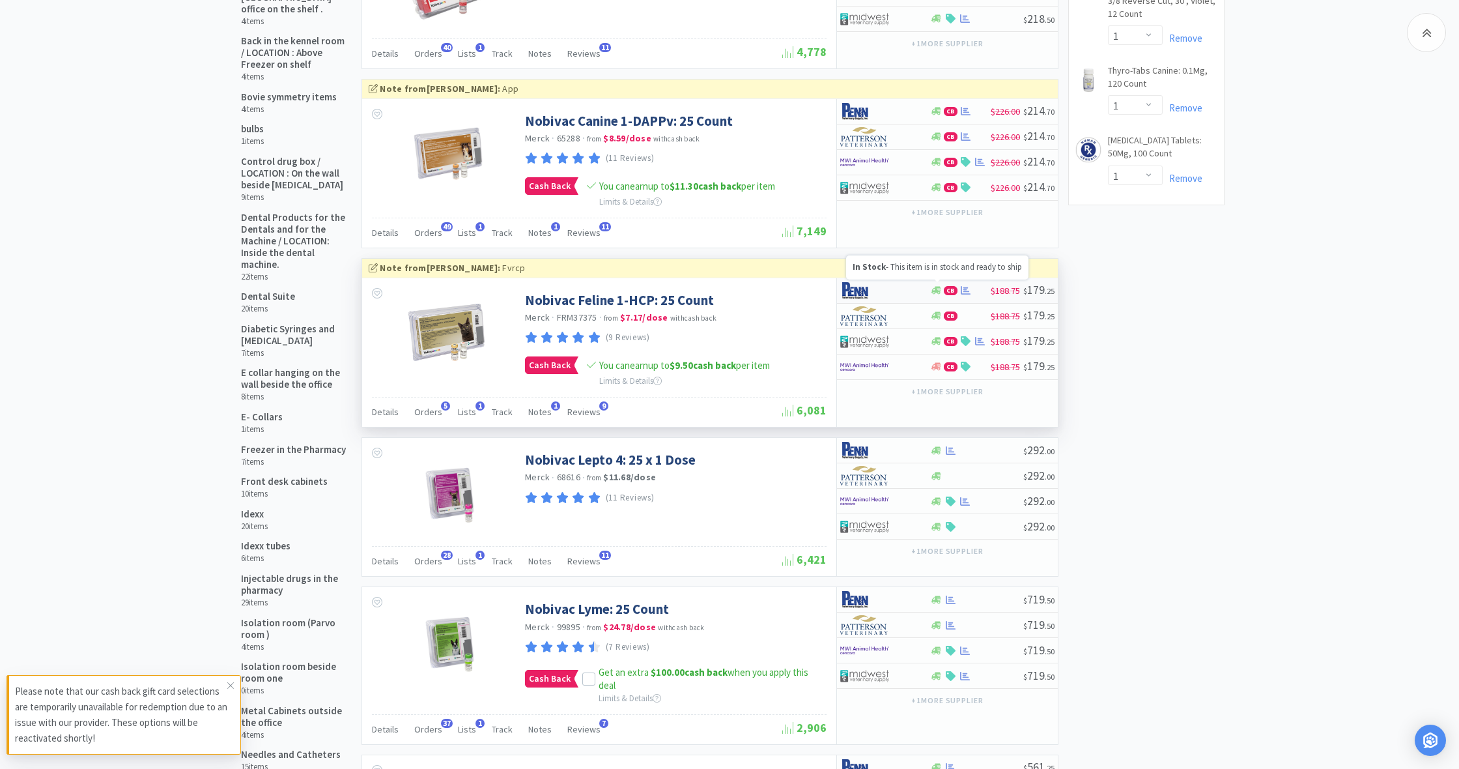
click at [933, 289] on icon at bounding box center [937, 290] width 10 height 10
select select "1"
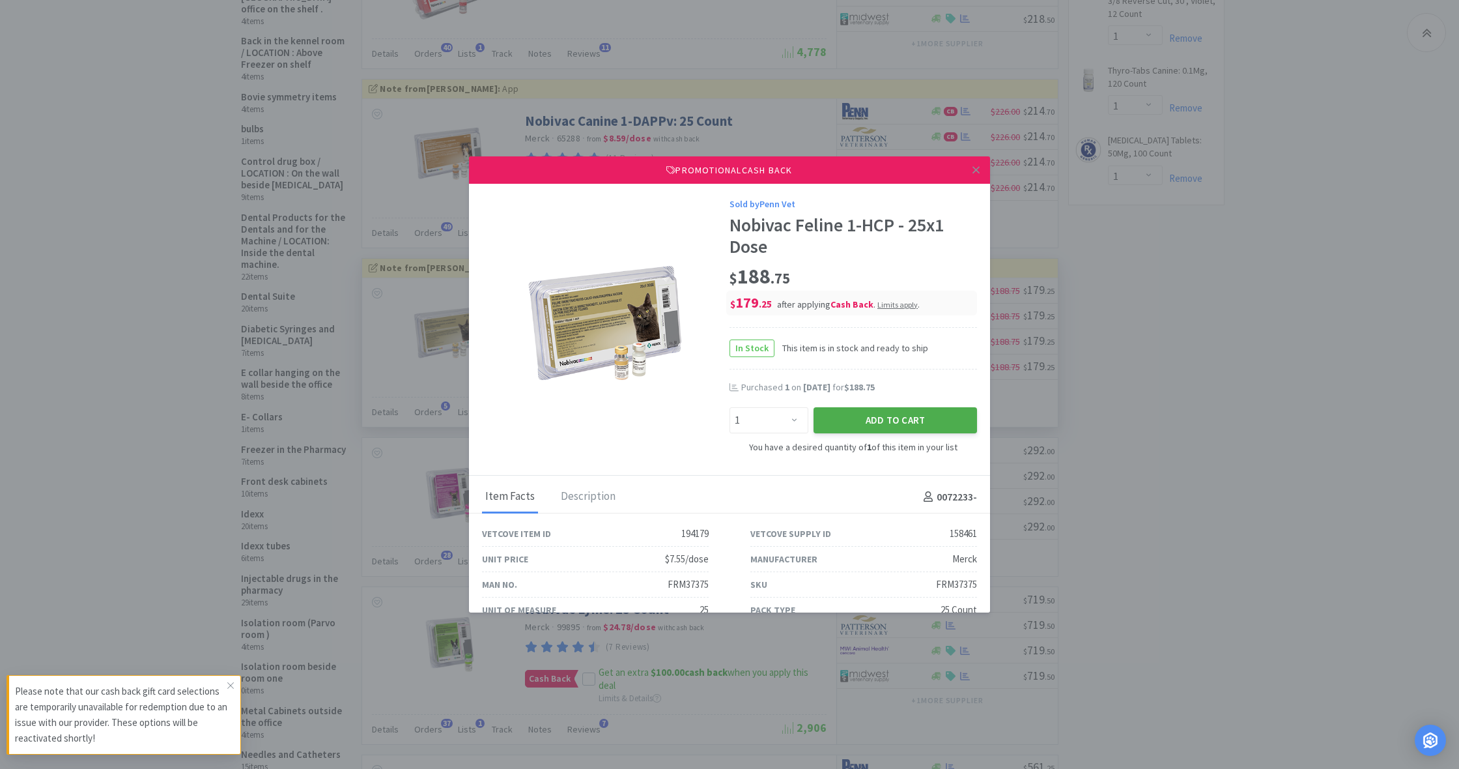
click at [906, 416] on button "Add to Cart" at bounding box center [896, 420] width 164 height 26
select select "1"
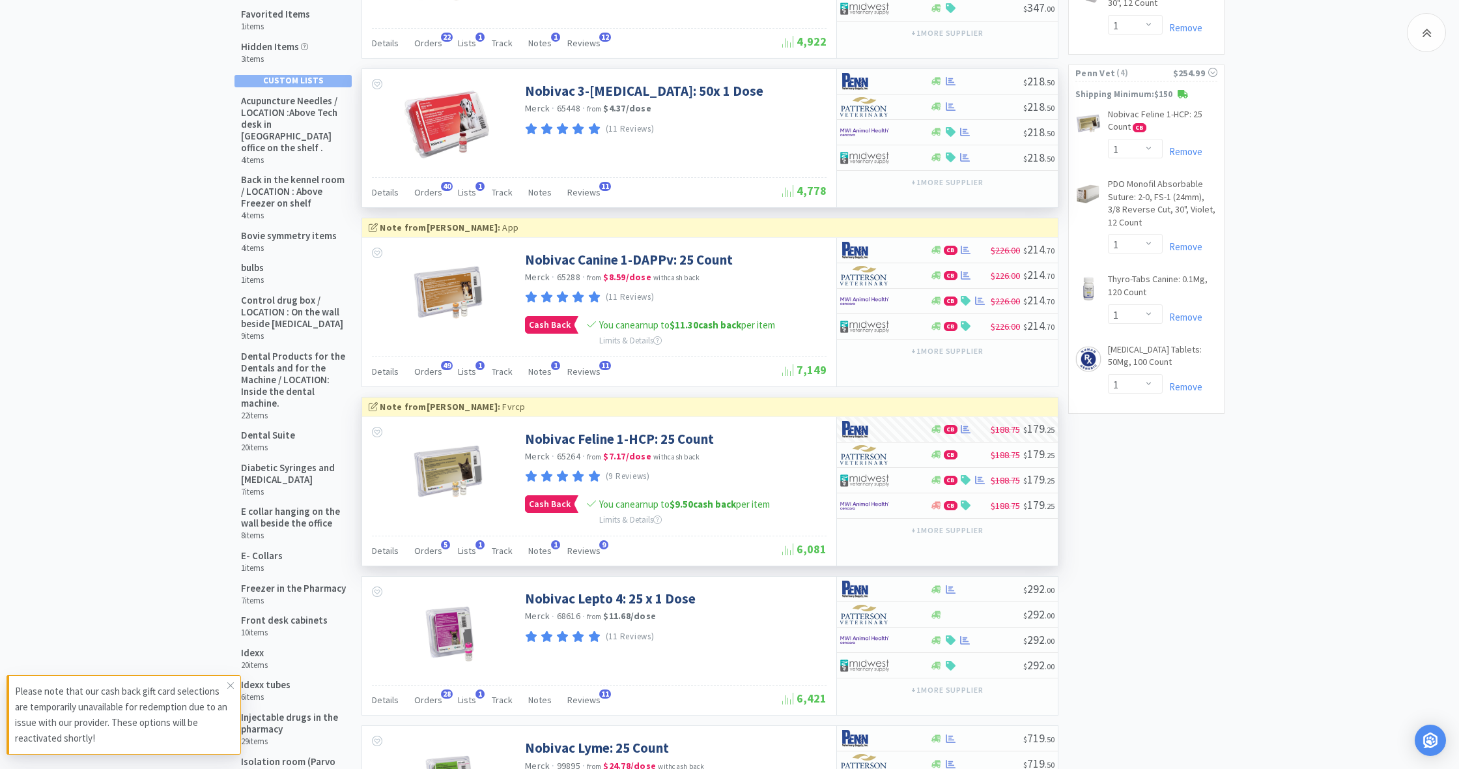
scroll to position [240, 0]
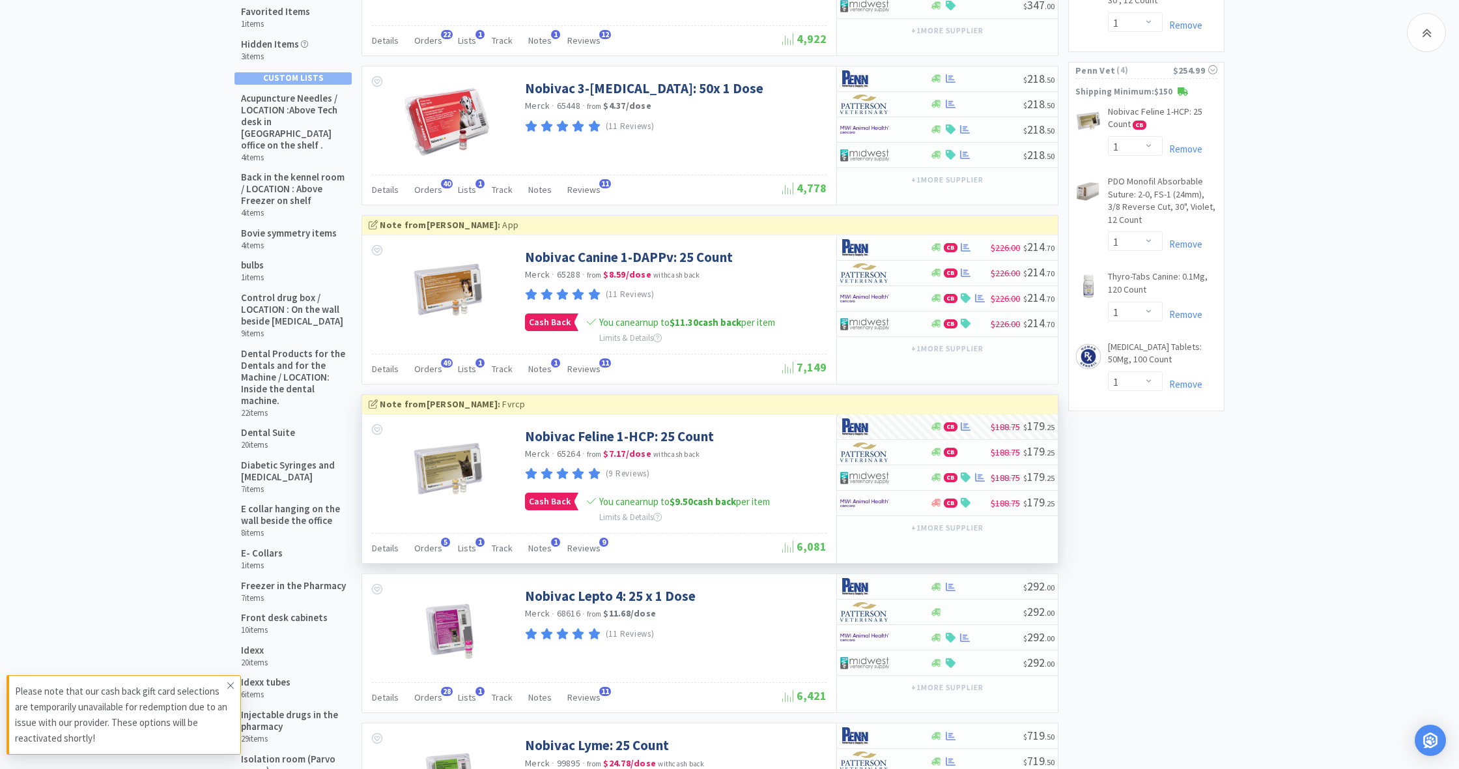
click at [231, 689] on icon at bounding box center [231, 685] width 8 height 10
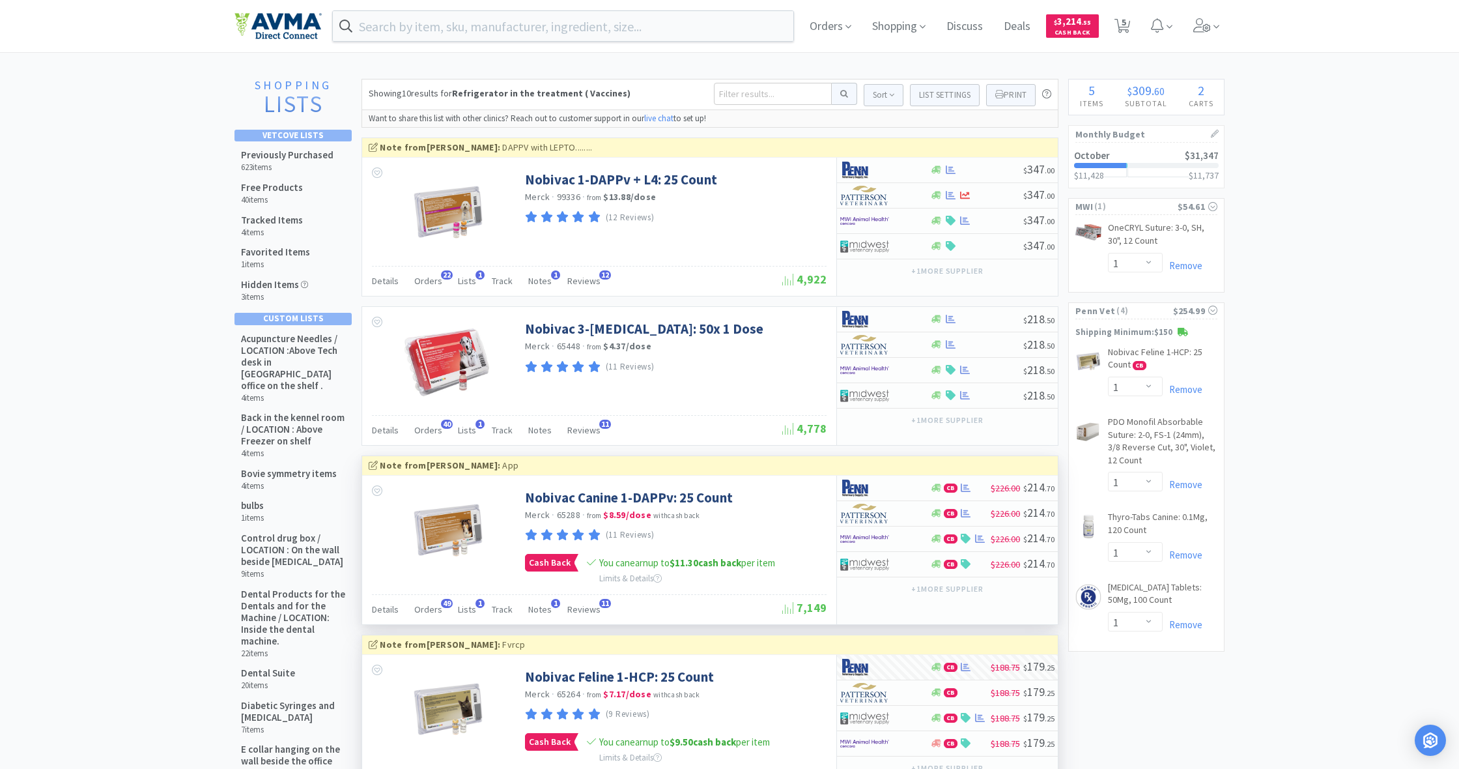
scroll to position [0, 0]
click at [1188, 619] on link "Remove" at bounding box center [1183, 624] width 40 height 12
